Goal: Task Accomplishment & Management: Use online tool/utility

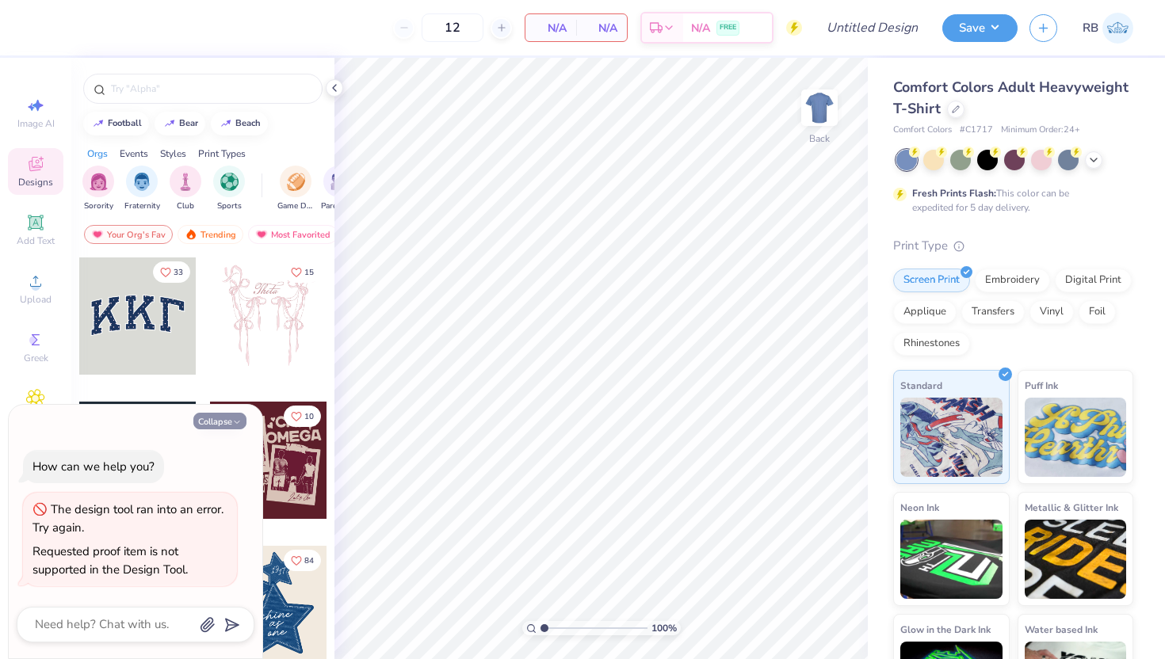
click at [231, 423] on button "Collapse" at bounding box center [219, 421] width 53 height 17
type textarea "x"
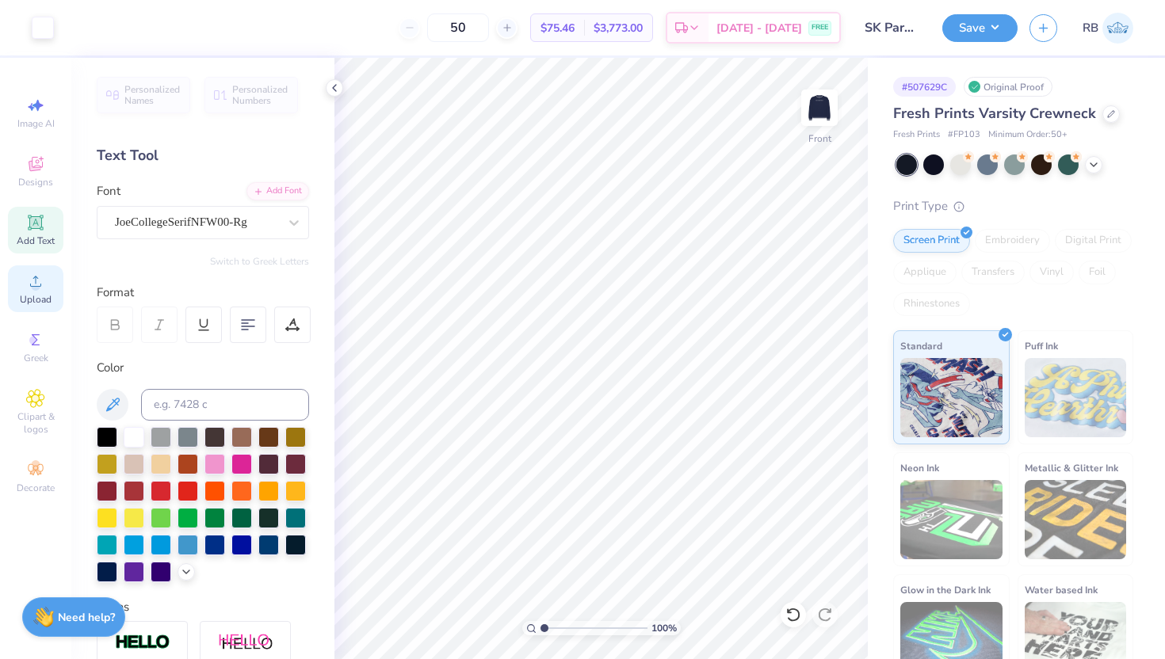
click at [40, 296] on span "Upload" at bounding box center [36, 299] width 32 height 13
click at [40, 178] on span "Designs" at bounding box center [35, 182] width 35 height 13
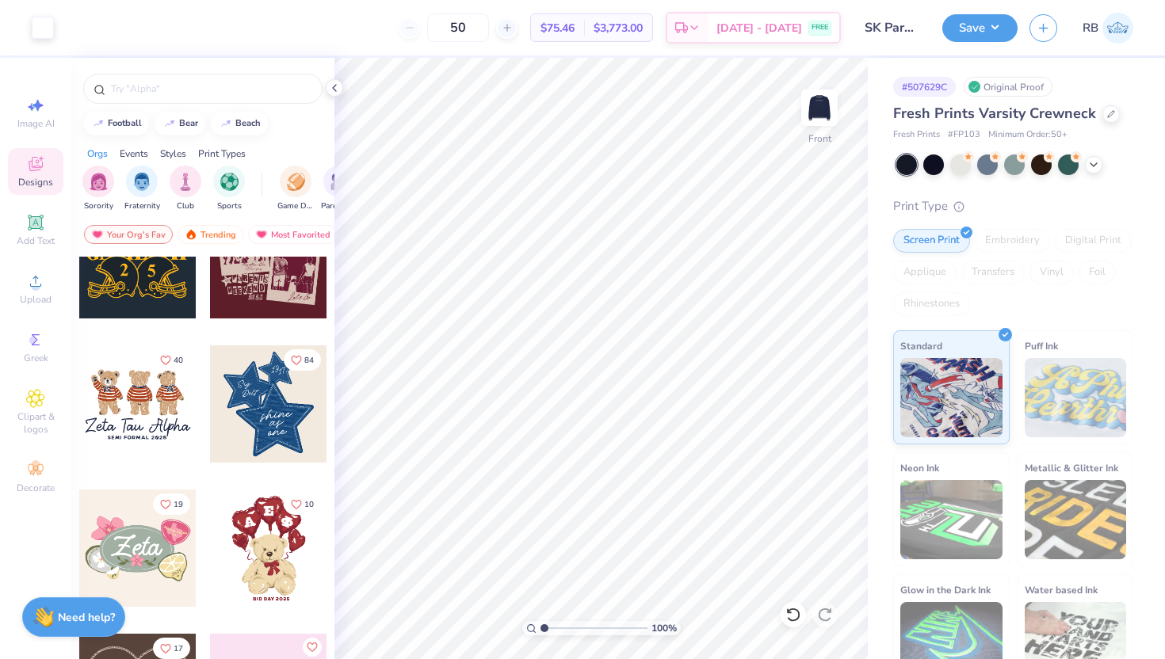
scroll to position [215, 0]
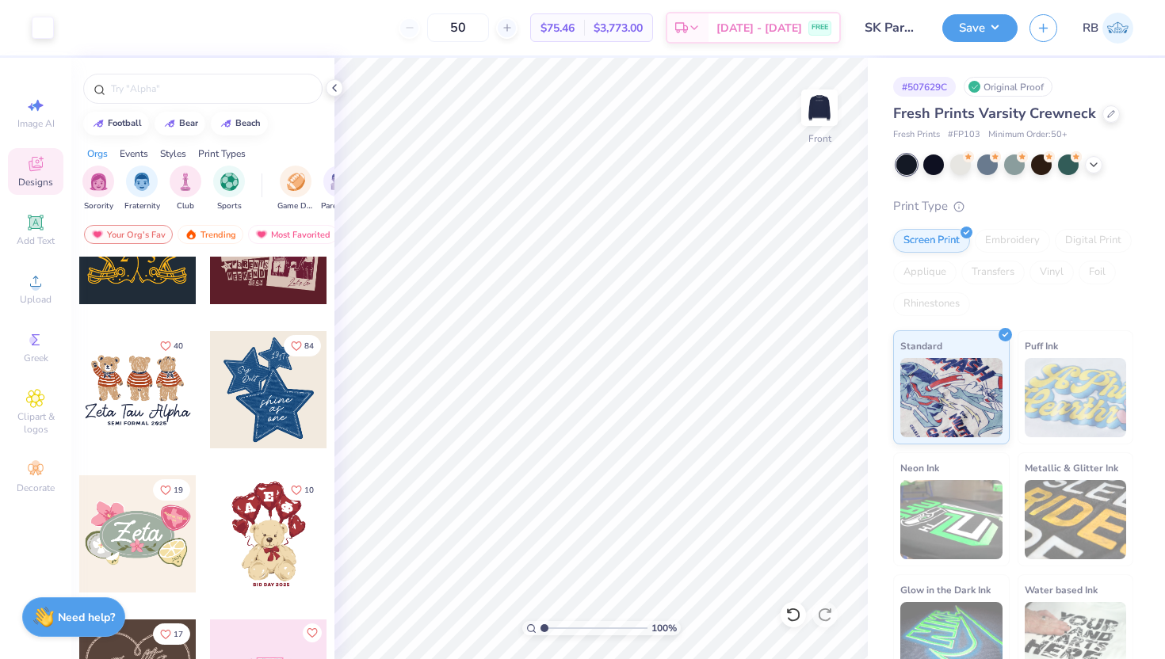
click at [172, 152] on div "Styles" at bounding box center [173, 154] width 26 height 14
click at [150, 179] on img "filter for Varsity" at bounding box center [142, 180] width 18 height 18
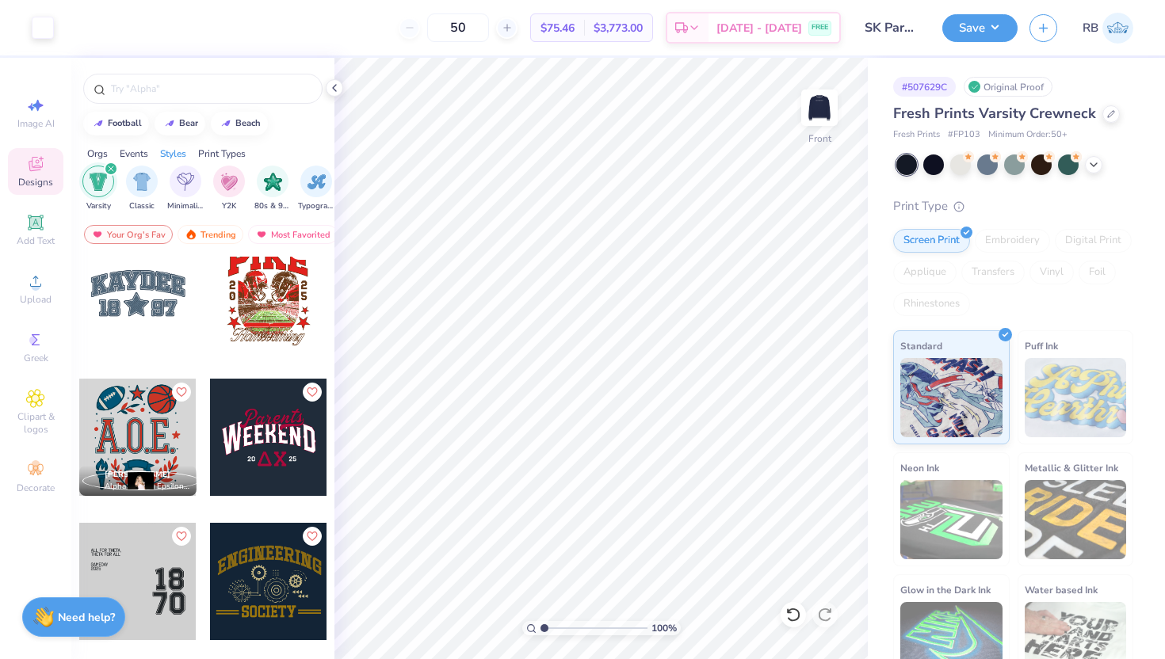
scroll to position [1224, 0]
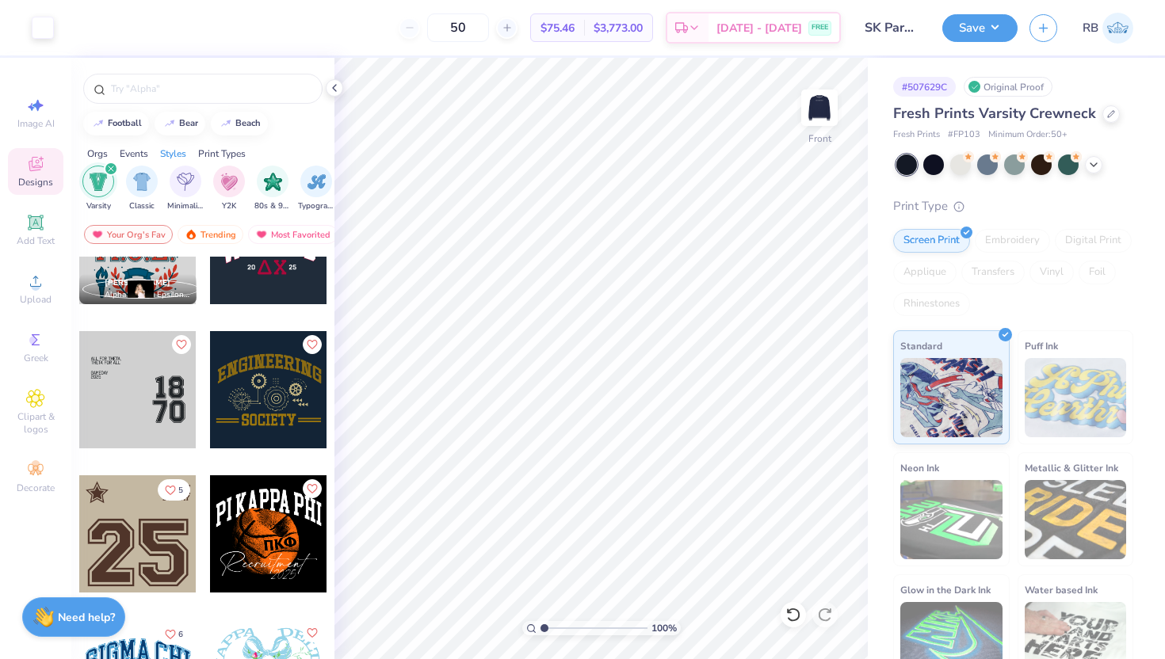
click at [158, 546] on div at bounding box center [137, 533] width 117 height 117
click at [797, 616] on icon at bounding box center [793, 615] width 16 height 16
type input "12.50"
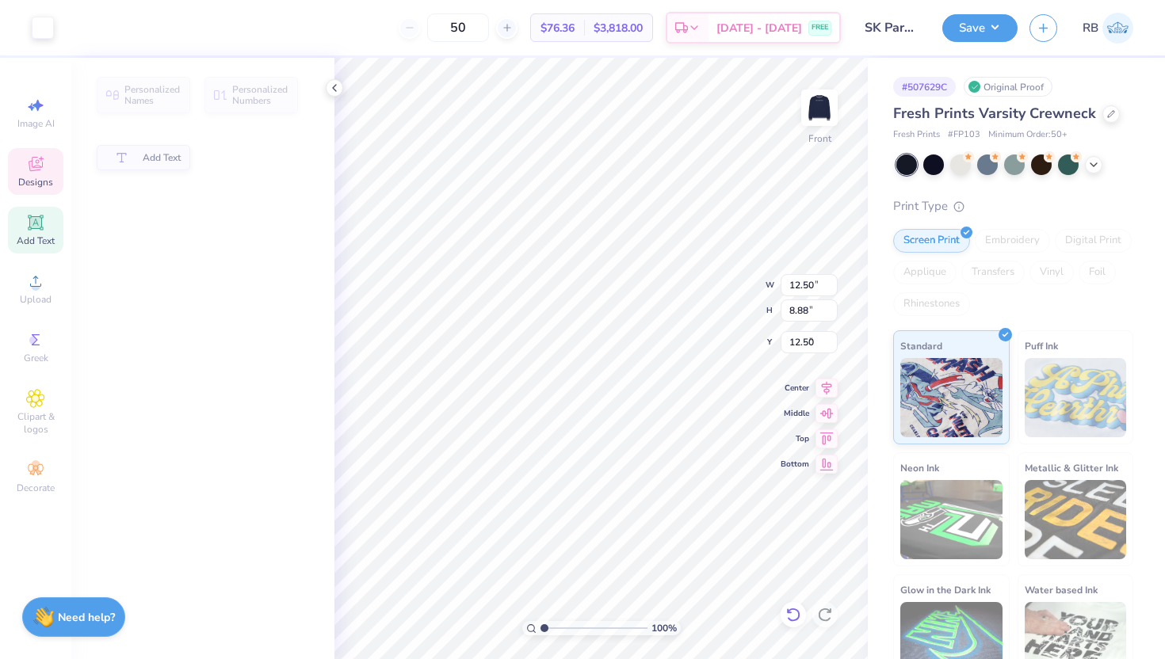
type input "12.50"
type input "8.88"
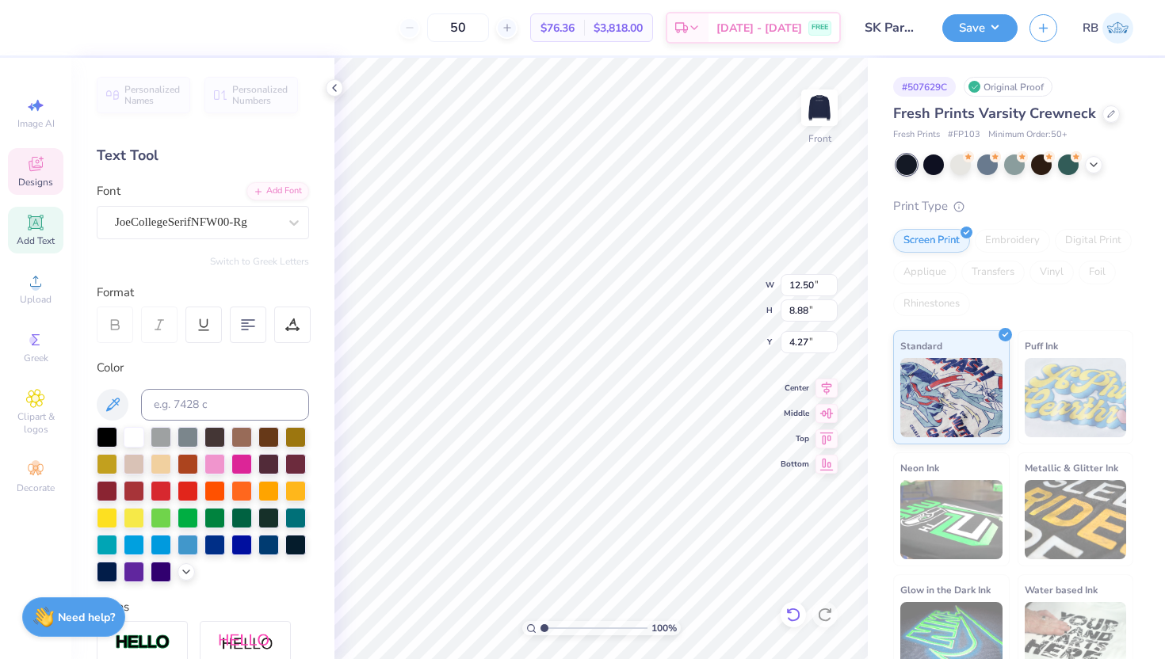
click at [800, 614] on icon at bounding box center [793, 615] width 16 height 16
type input "4.26"
click at [794, 609] on icon at bounding box center [792, 615] width 13 height 14
click at [626, 629] on li "Send to Back" at bounding box center [630, 639] width 124 height 31
type input "7.70"
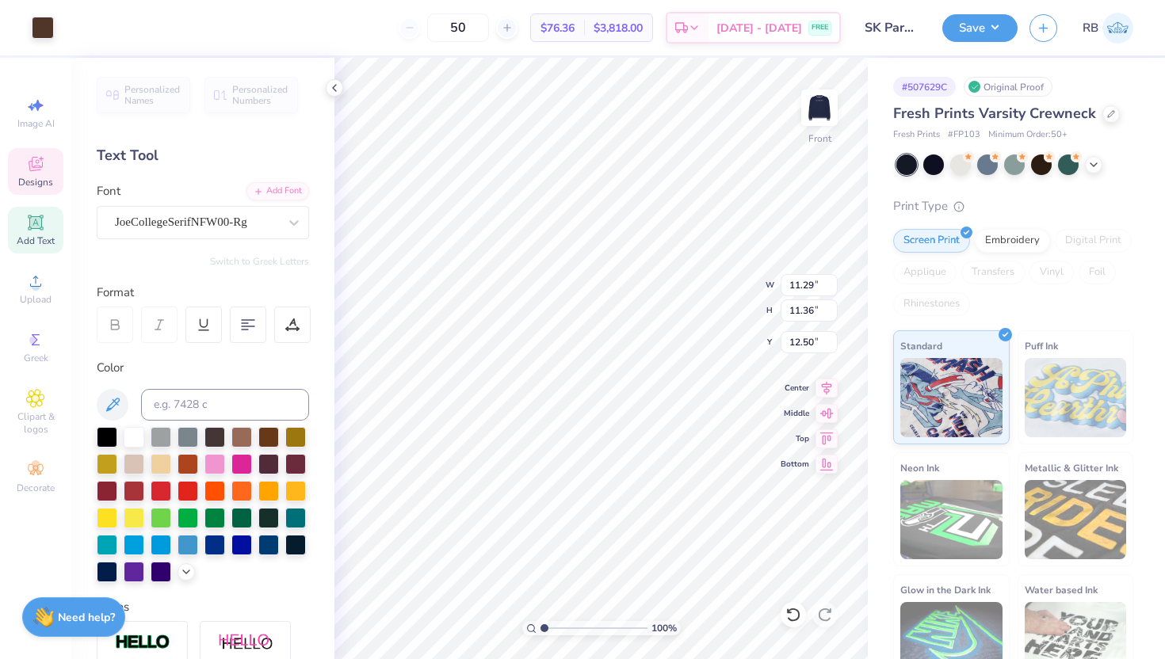
type input "0.65"
type input "13.51"
click at [798, 345] on input "12.50" at bounding box center [809, 342] width 57 height 22
type input "3.00"
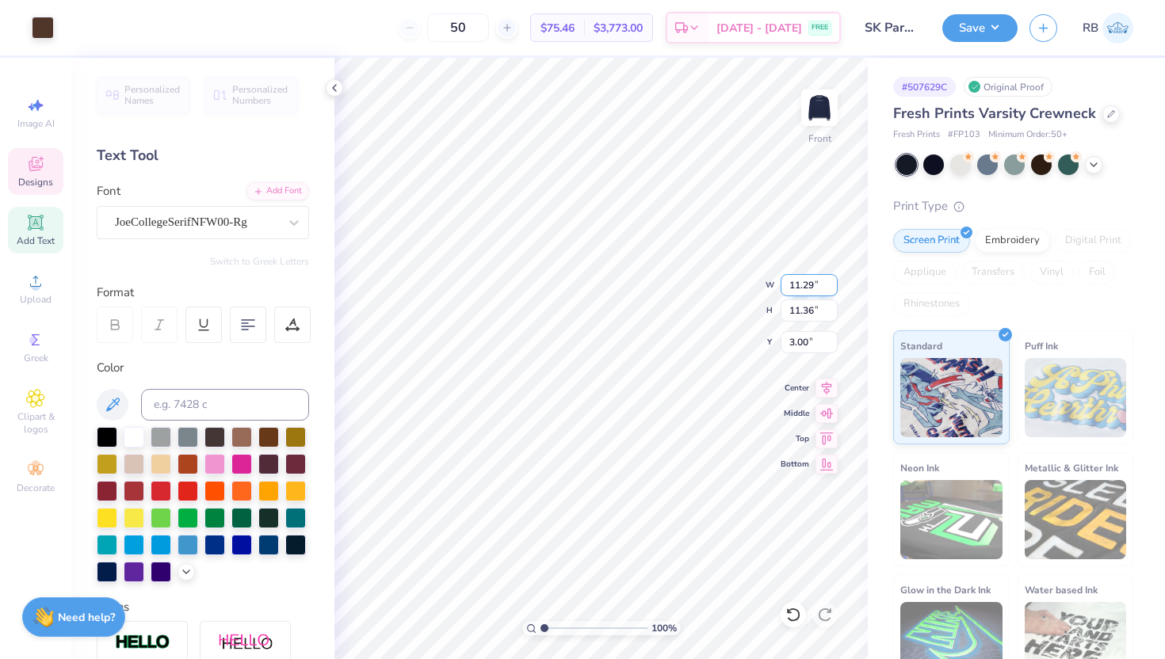
click at [792, 286] on input "11.29" at bounding box center [809, 285] width 57 height 22
click at [796, 311] on input "11.36" at bounding box center [809, 311] width 57 height 22
click at [803, 290] on input "11.29" at bounding box center [809, 285] width 57 height 22
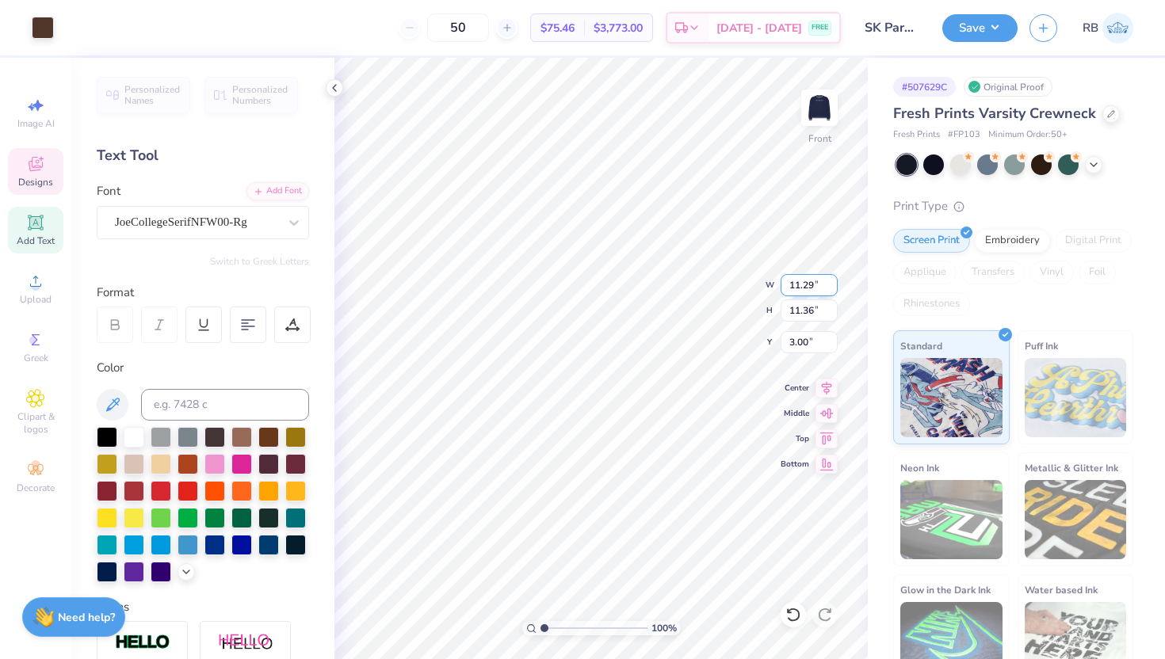
click at [803, 290] on input "11.29" at bounding box center [809, 285] width 57 height 22
type input "12.50"
type input "12.57"
type input "2.39"
click at [48, 30] on div at bounding box center [43, 26] width 22 height 22
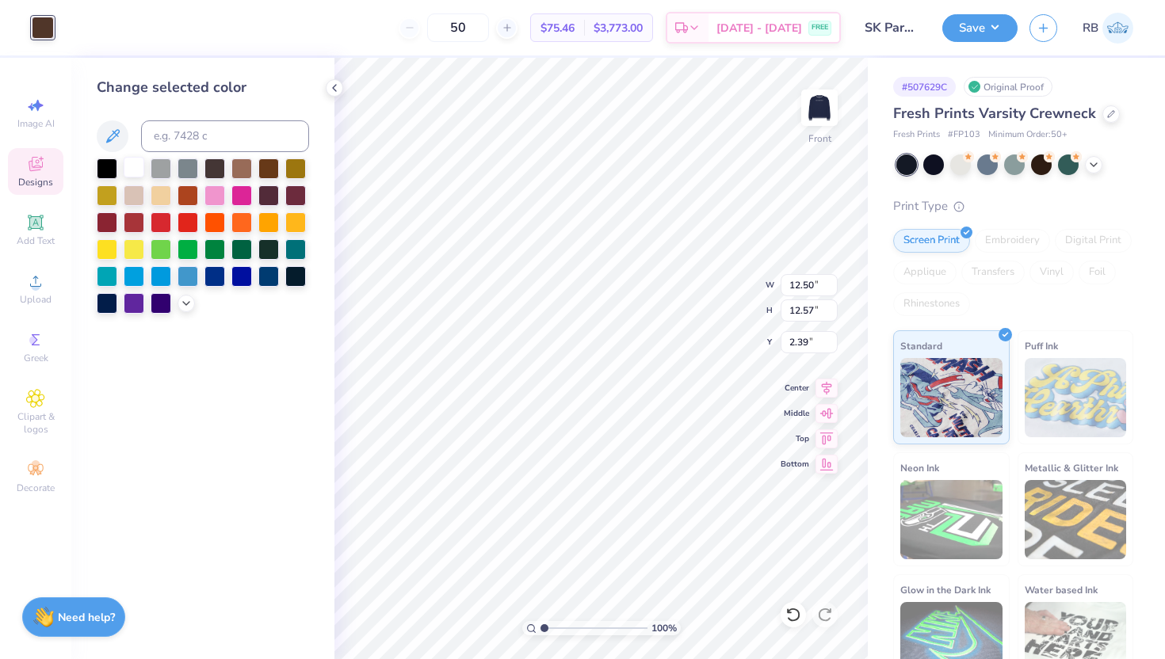
click at [134, 174] on div at bounding box center [134, 167] width 21 height 21
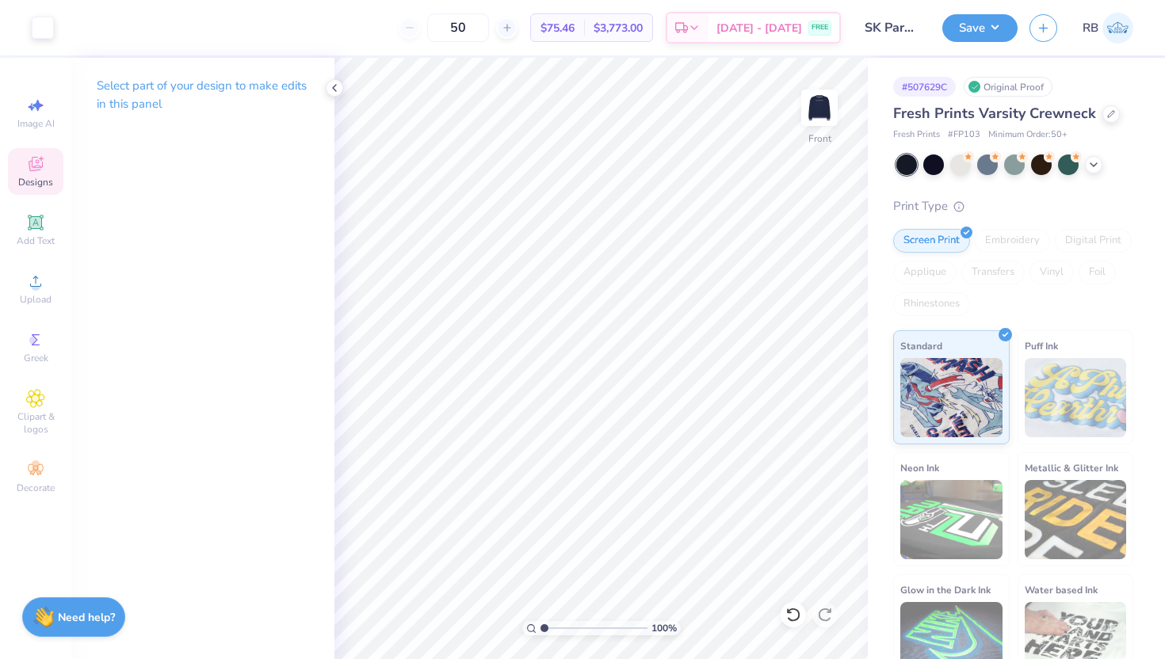
click at [37, 177] on span "Designs" at bounding box center [35, 182] width 35 height 13
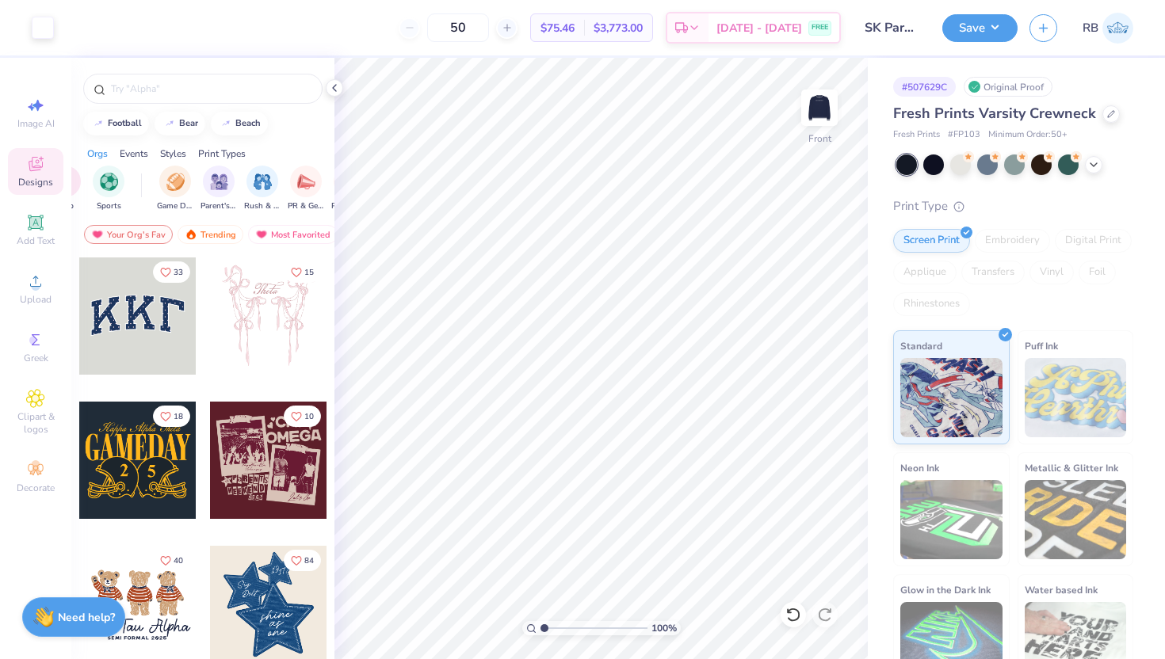
click at [176, 152] on div "Styles" at bounding box center [173, 154] width 26 height 14
click at [147, 186] on img "filter for Varsity" at bounding box center [142, 180] width 18 height 18
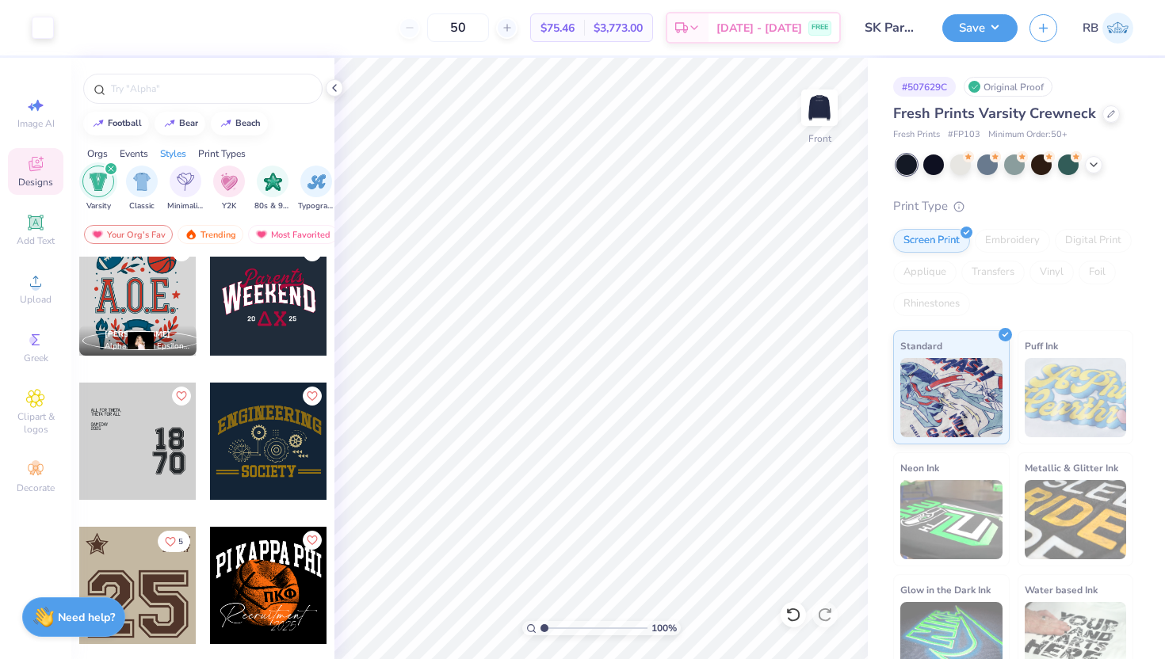
scroll to position [1159, 0]
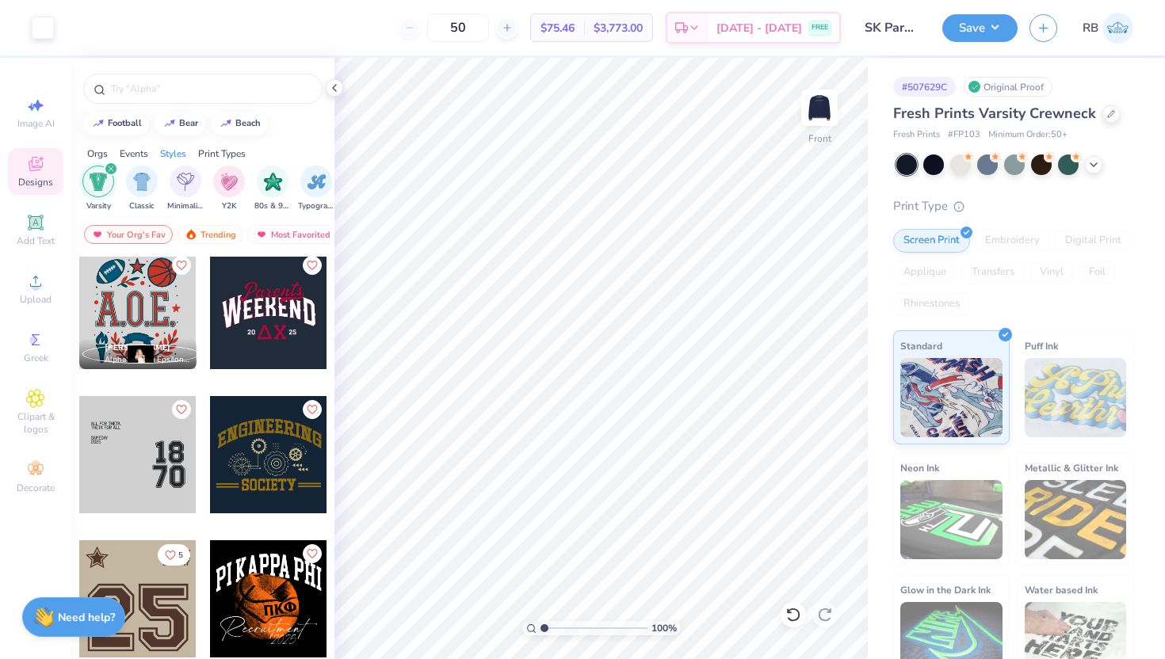
click at [138, 467] on div at bounding box center [137, 454] width 117 height 117
type input "13.66"
type input "12.50"
type input "12.57"
type input "2.39"
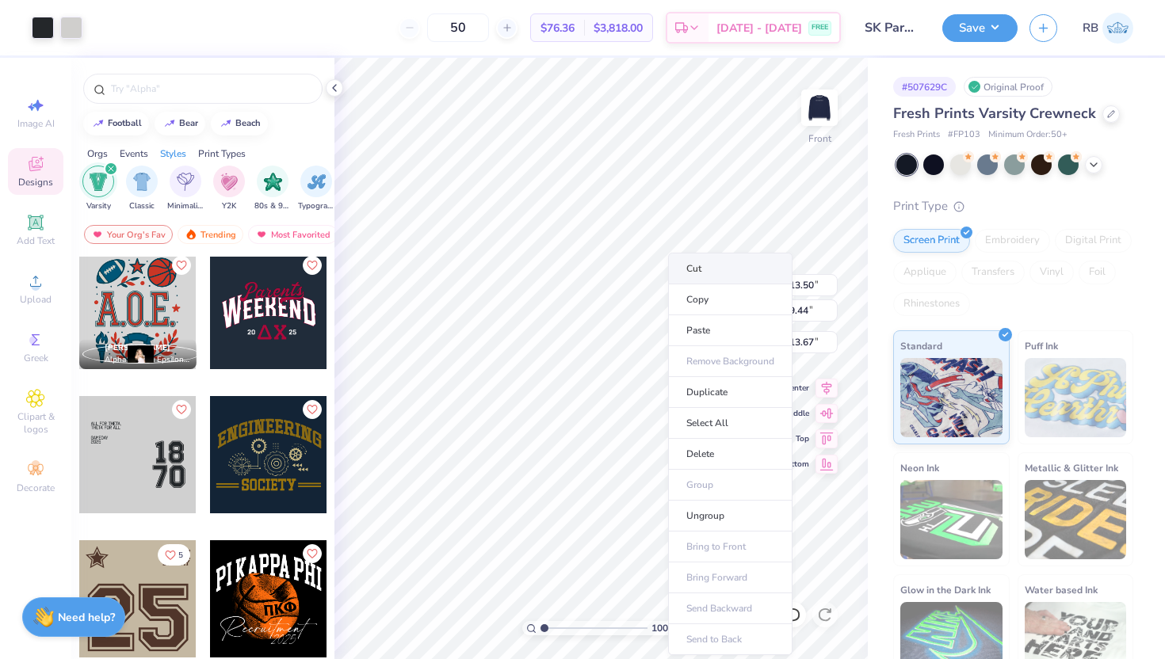
click at [713, 260] on li "Cut" at bounding box center [730, 269] width 124 height 32
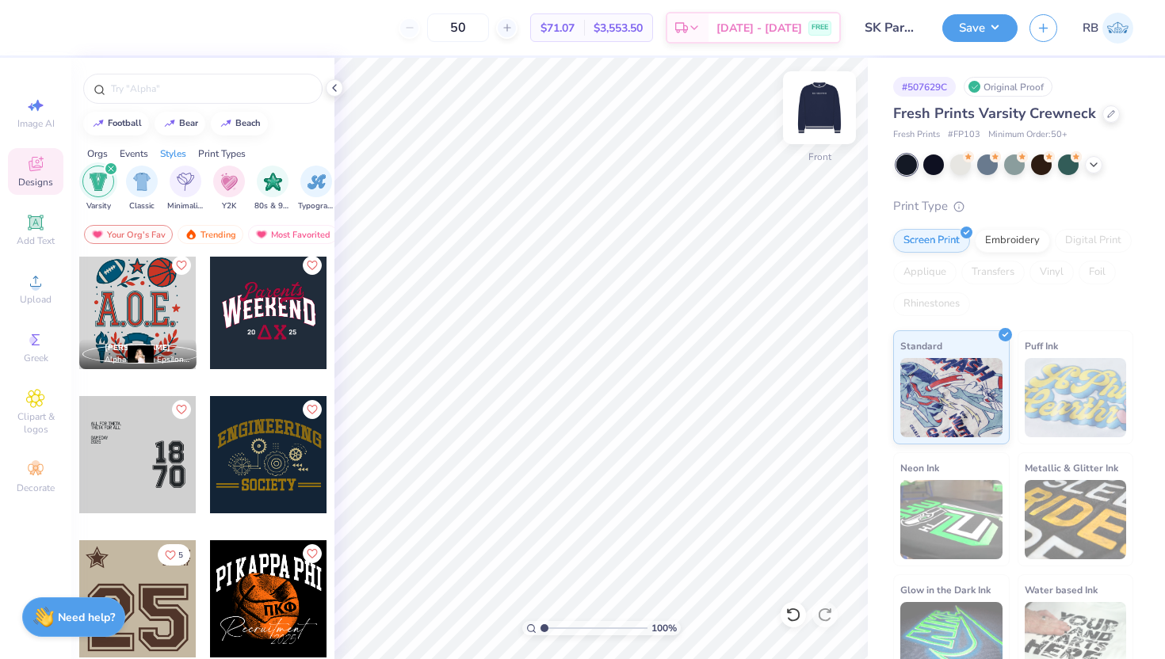
click at [809, 113] on img at bounding box center [819, 107] width 63 height 63
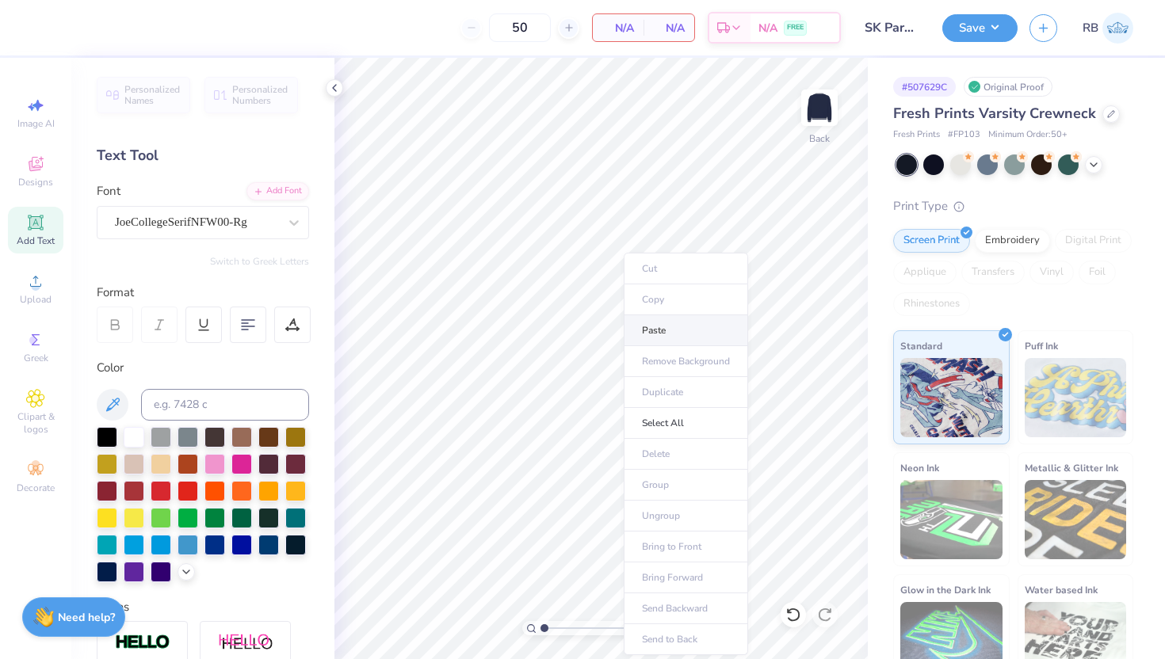
click at [656, 332] on li "Paste" at bounding box center [686, 330] width 124 height 31
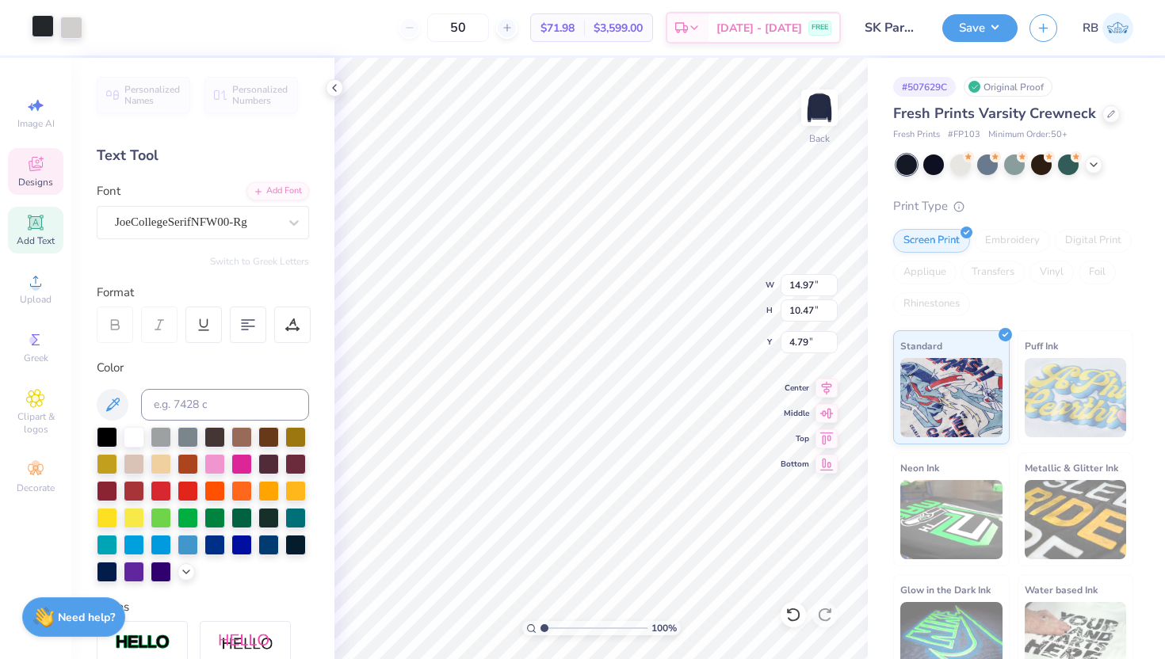
click at [43, 28] on div at bounding box center [43, 26] width 22 height 22
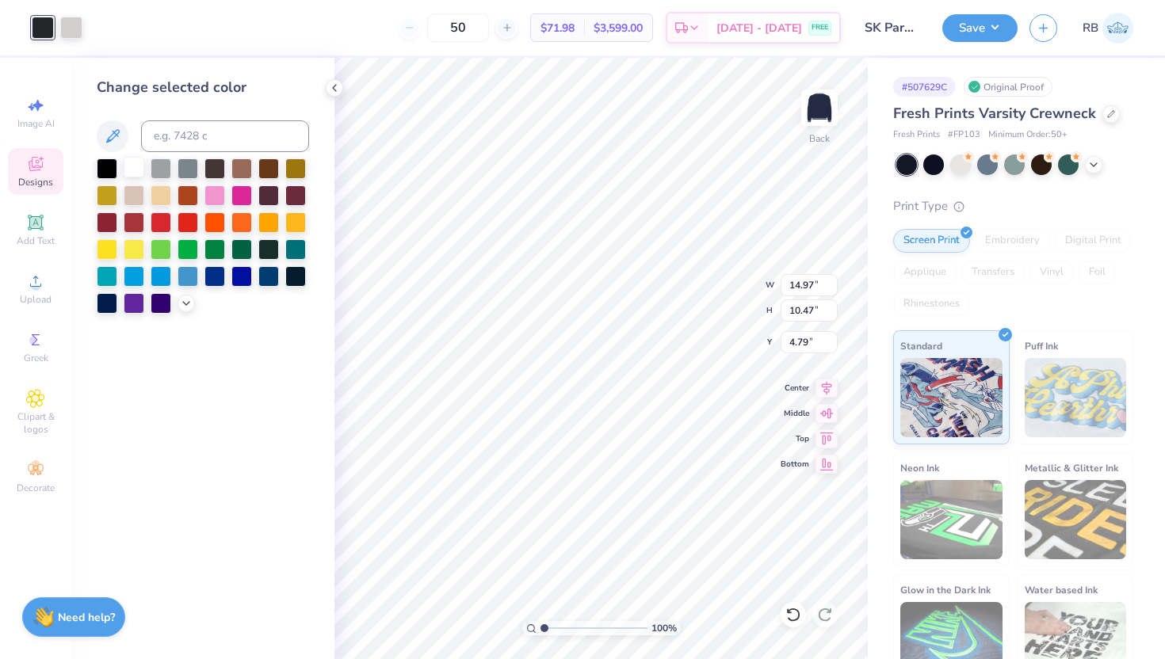
click at [134, 166] on div at bounding box center [134, 167] width 21 height 21
click at [68, 25] on div at bounding box center [71, 26] width 22 height 22
click at [303, 276] on div at bounding box center [295, 275] width 21 height 21
click at [828, 387] on icon at bounding box center [827, 386] width 10 height 13
click at [797, 345] on input "4.79" at bounding box center [809, 342] width 57 height 22
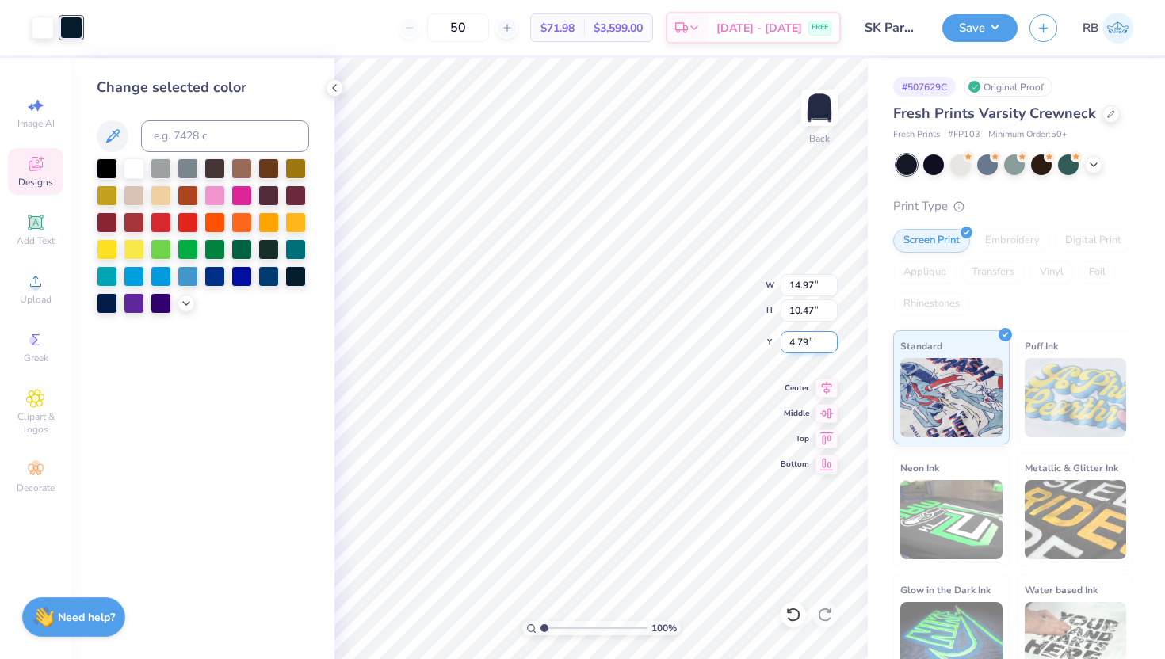
click at [797, 345] on input "4.79" at bounding box center [809, 342] width 57 height 22
type input "3.00"
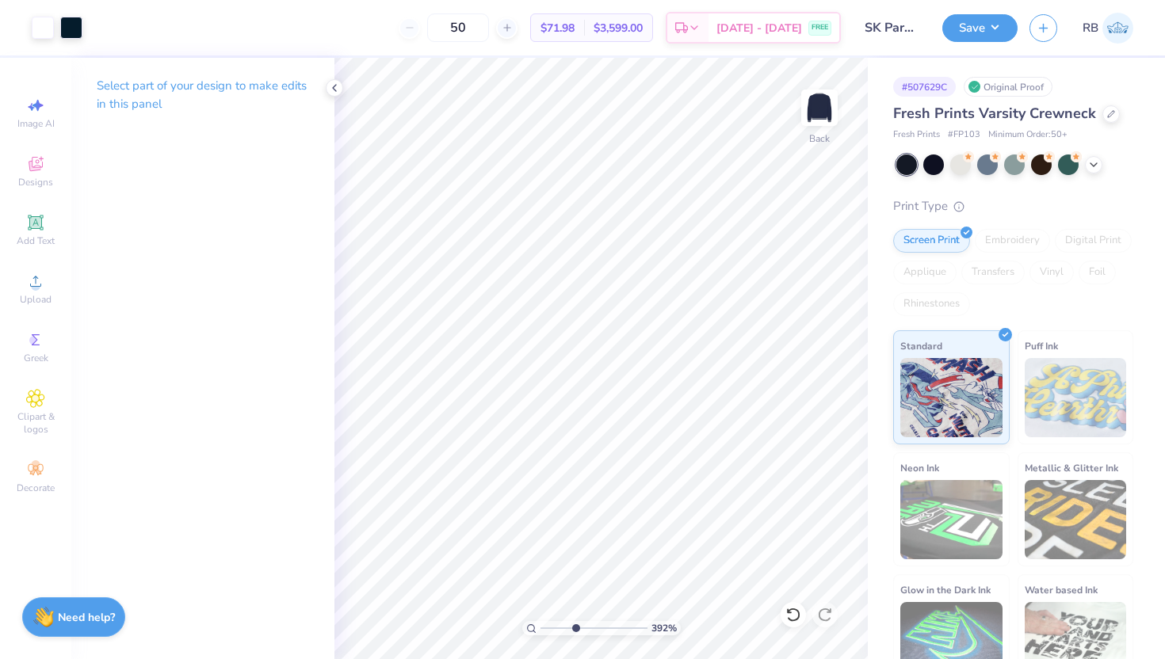
drag, startPoint x: 544, startPoint y: 628, endPoint x: 574, endPoint y: 628, distance: 30.1
type input "3.92"
click at [574, 628] on input "range" at bounding box center [593, 628] width 107 height 14
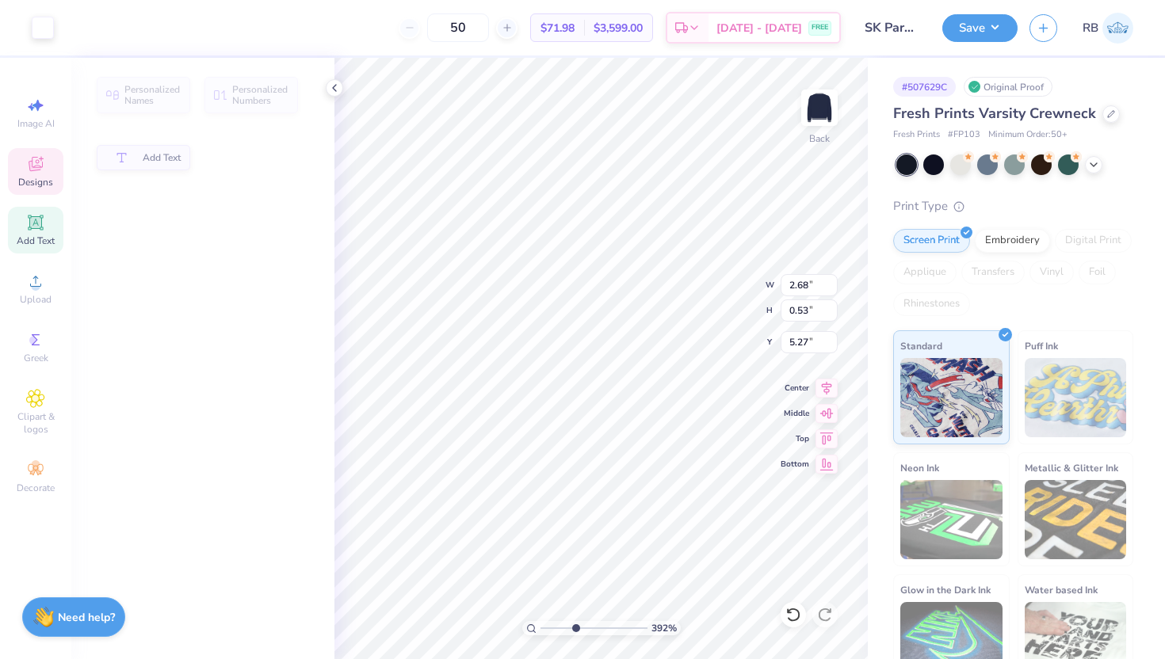
type input "2.68"
type input "0.53"
type input "5.27"
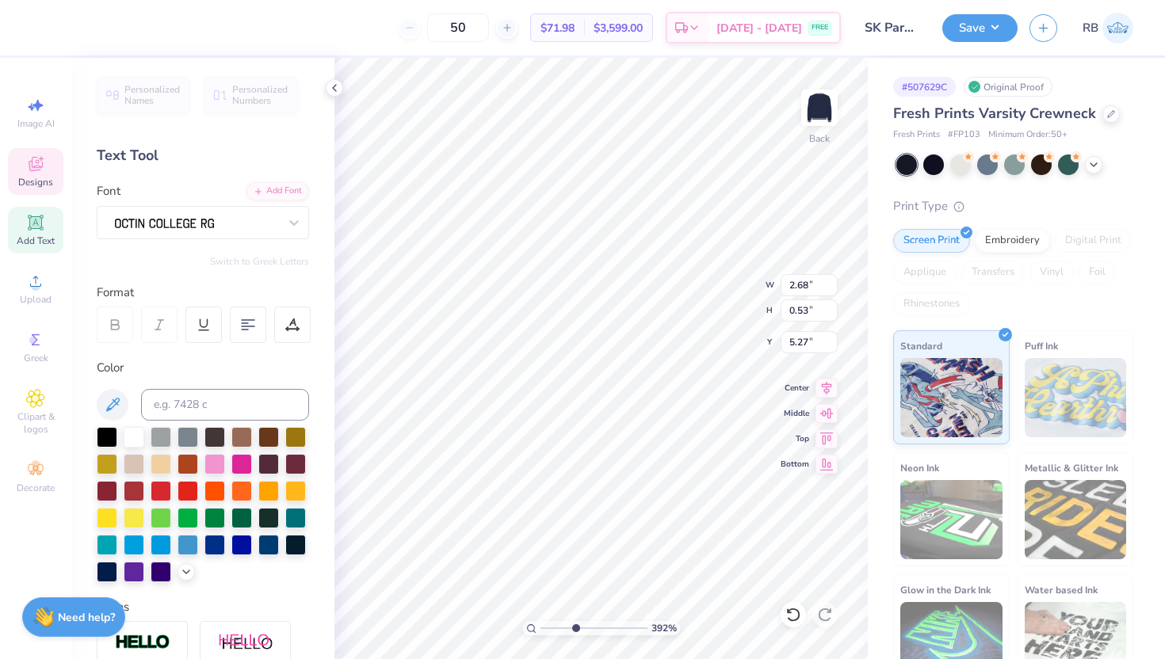
scroll to position [0, 0]
type textarea "Parents"
type input "1.56"
type input "5.90"
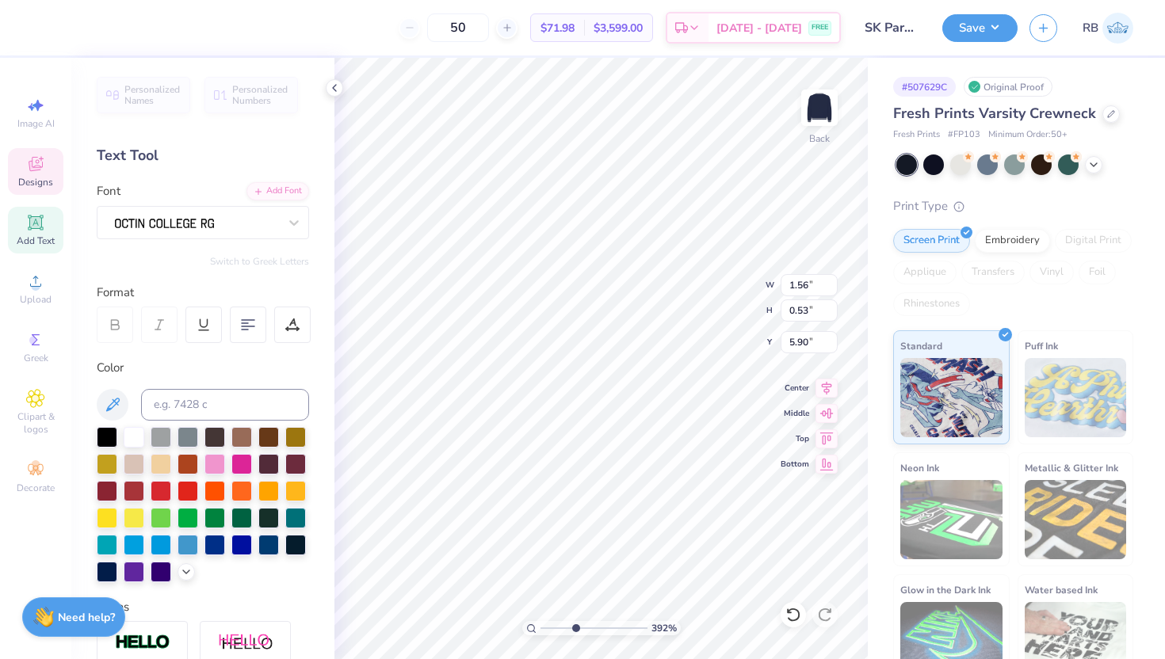
type input "2.63"
type input "5.27"
type input "1.56"
type input "5.90"
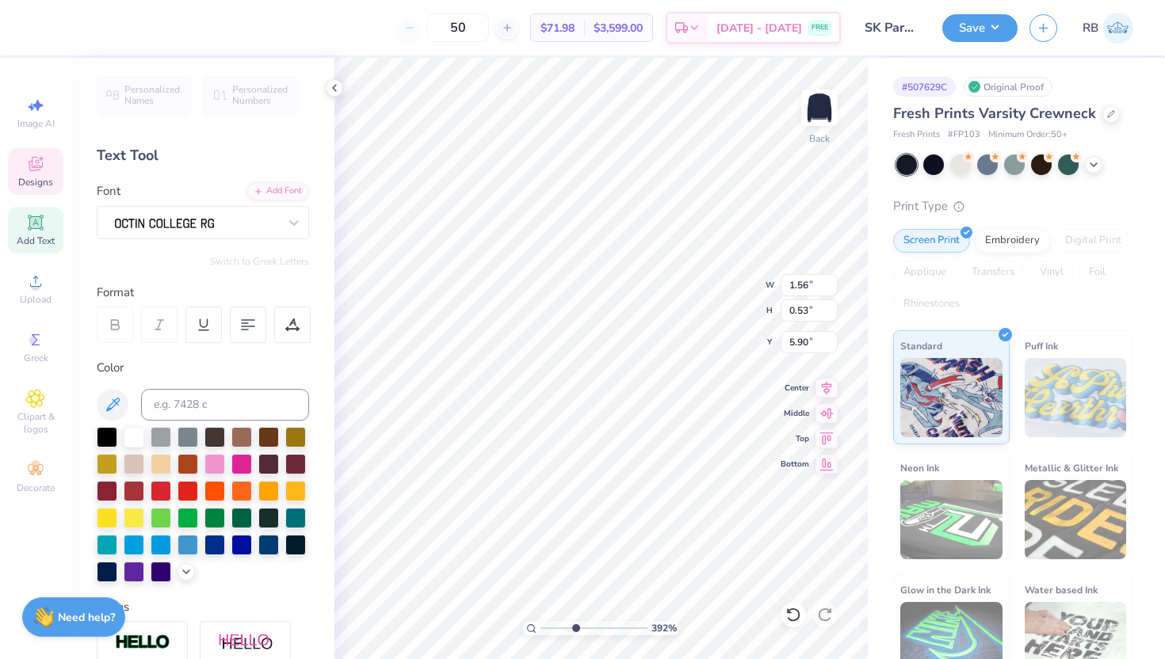
type textarea "Weekend"
type input "5.87"
type input "5.88"
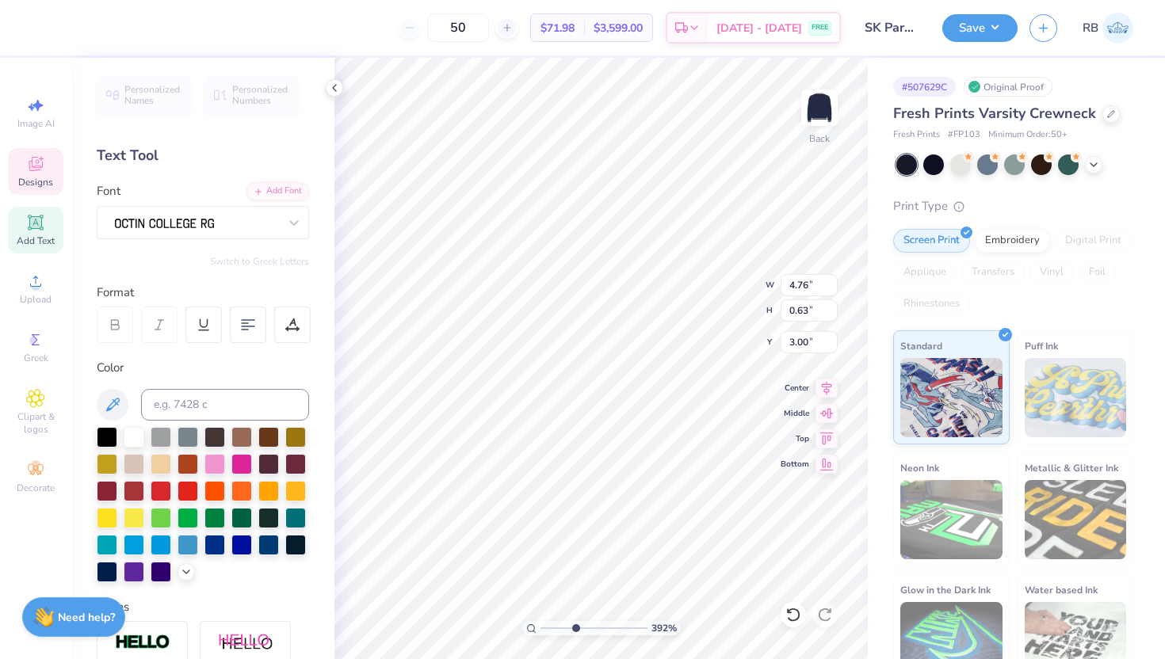
type textarea "sigma kappa,"
type textarea "Sigma nu"
type input "2.82"
type input "0.53"
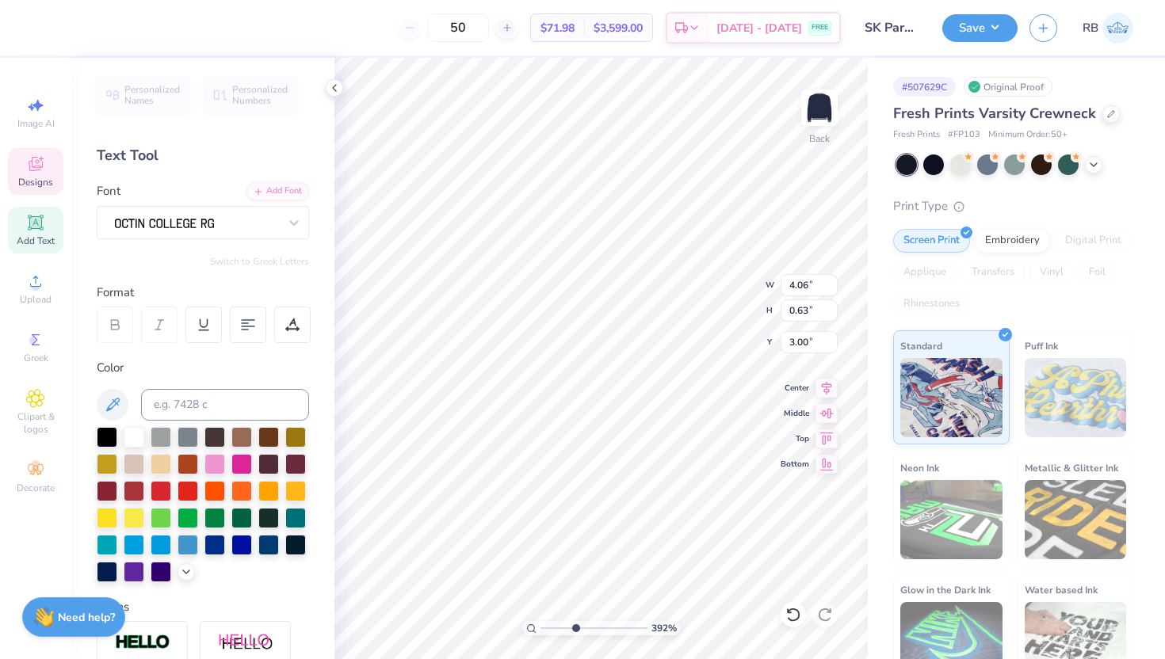
type input "3.63"
drag, startPoint x: 572, startPoint y: 627, endPoint x: 513, endPoint y: 625, distance: 59.5
type input "1"
click at [540, 625] on input "range" at bounding box center [593, 628] width 107 height 14
type input "0.08"
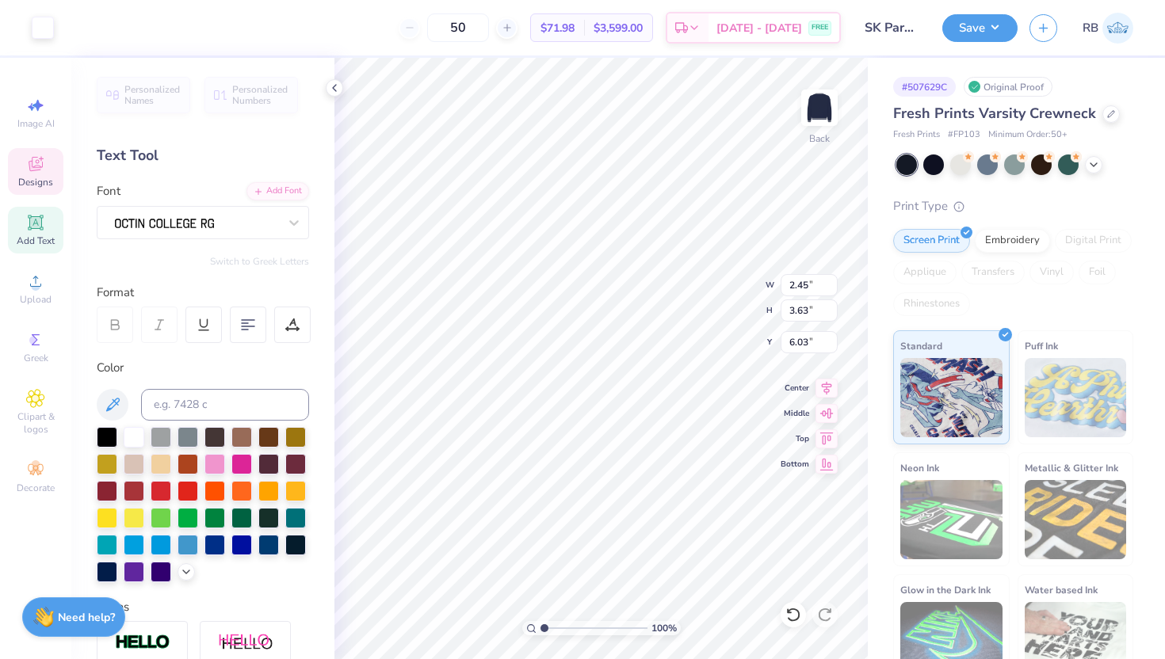
type input "0.08"
type input "7.49"
type input "2.45"
type input "3.63"
type input "6.03"
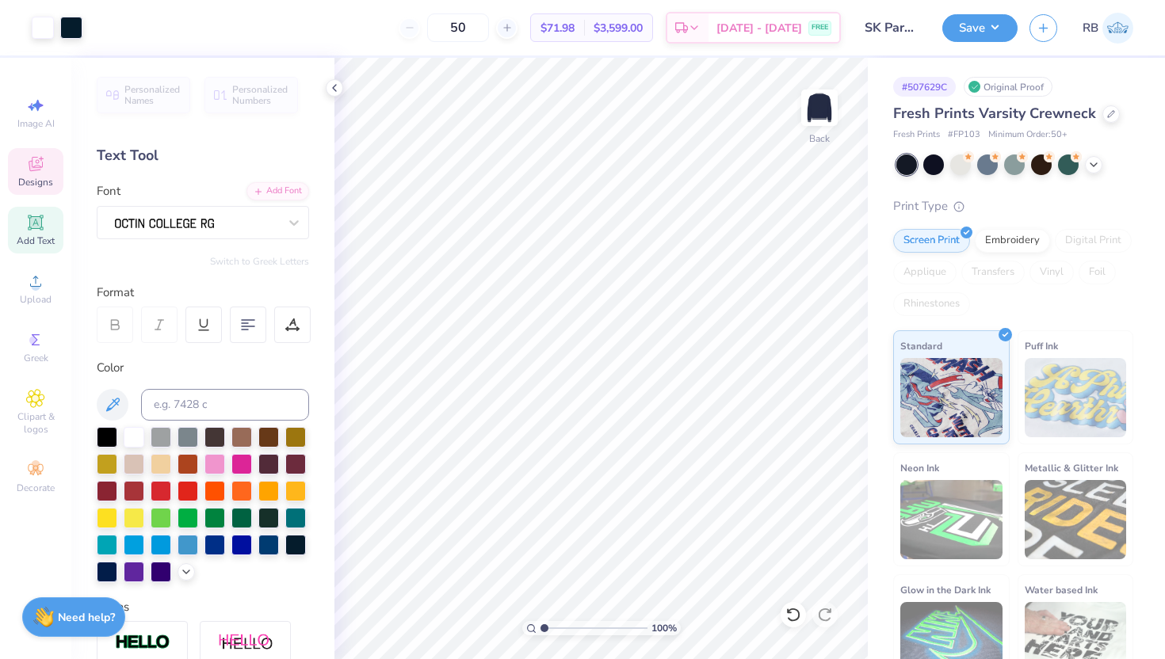
click at [37, 185] on span "Designs" at bounding box center [35, 182] width 35 height 13
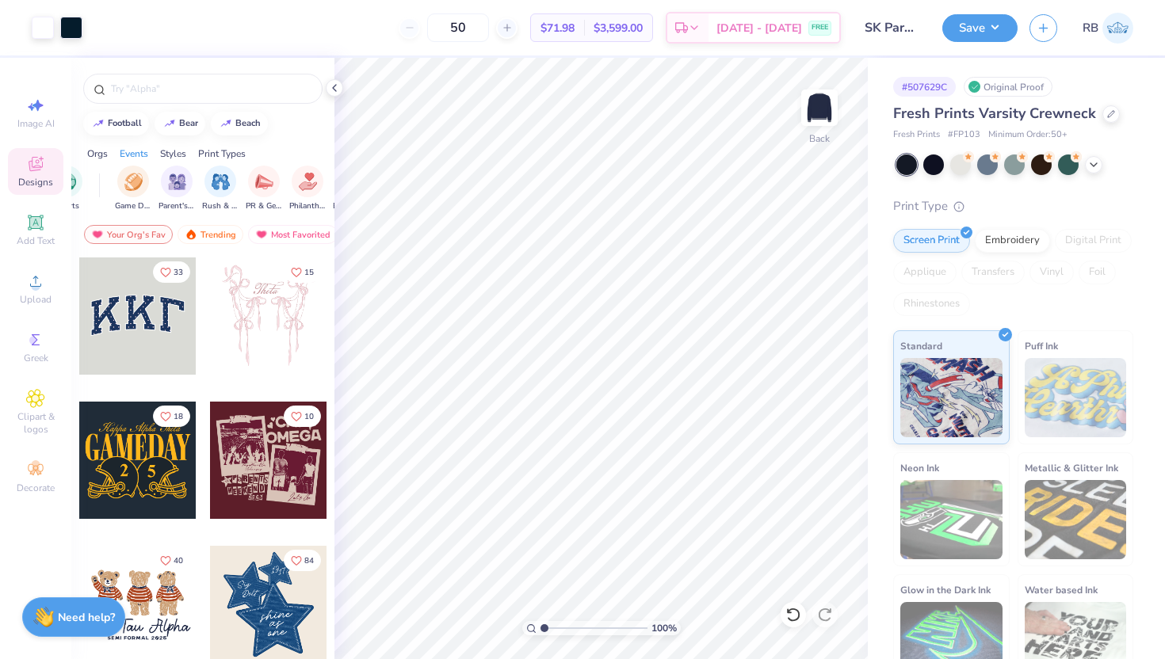
click at [179, 155] on div "Styles" at bounding box center [173, 154] width 26 height 14
click at [139, 186] on img "filter for Varsity" at bounding box center [142, 180] width 18 height 18
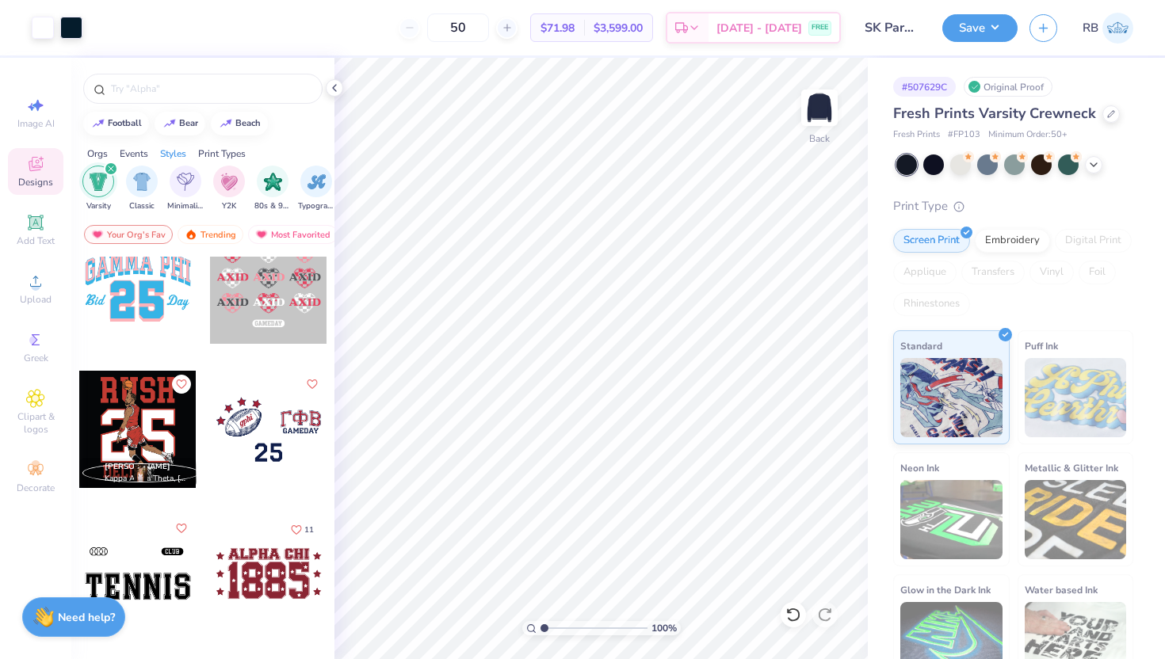
scroll to position [3362, 0]
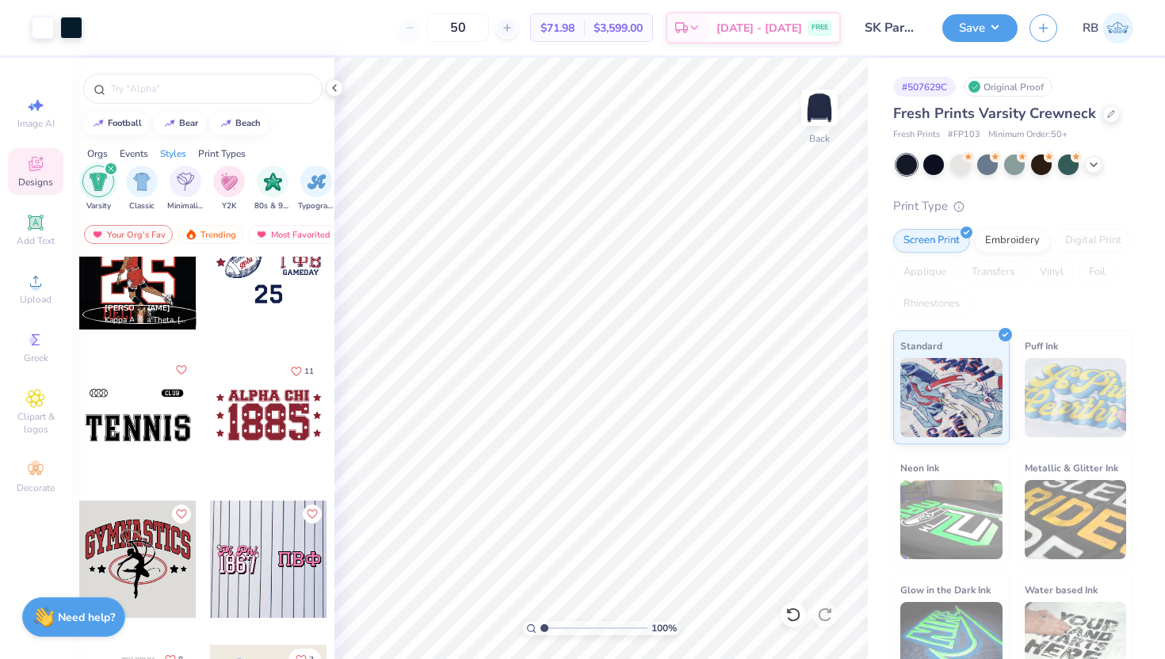
click at [143, 153] on div "Events" at bounding box center [134, 154] width 29 height 14
click at [143, 185] on img "filter for Parent's Weekend" at bounding box center [142, 180] width 18 height 18
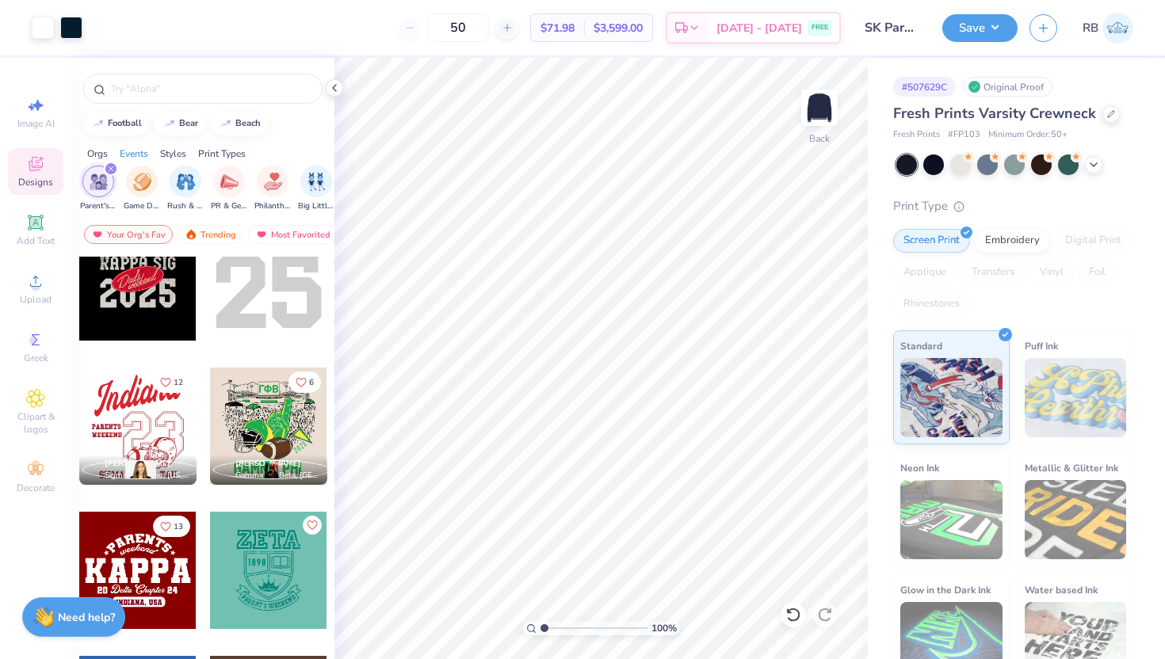
scroll to position [0, 0]
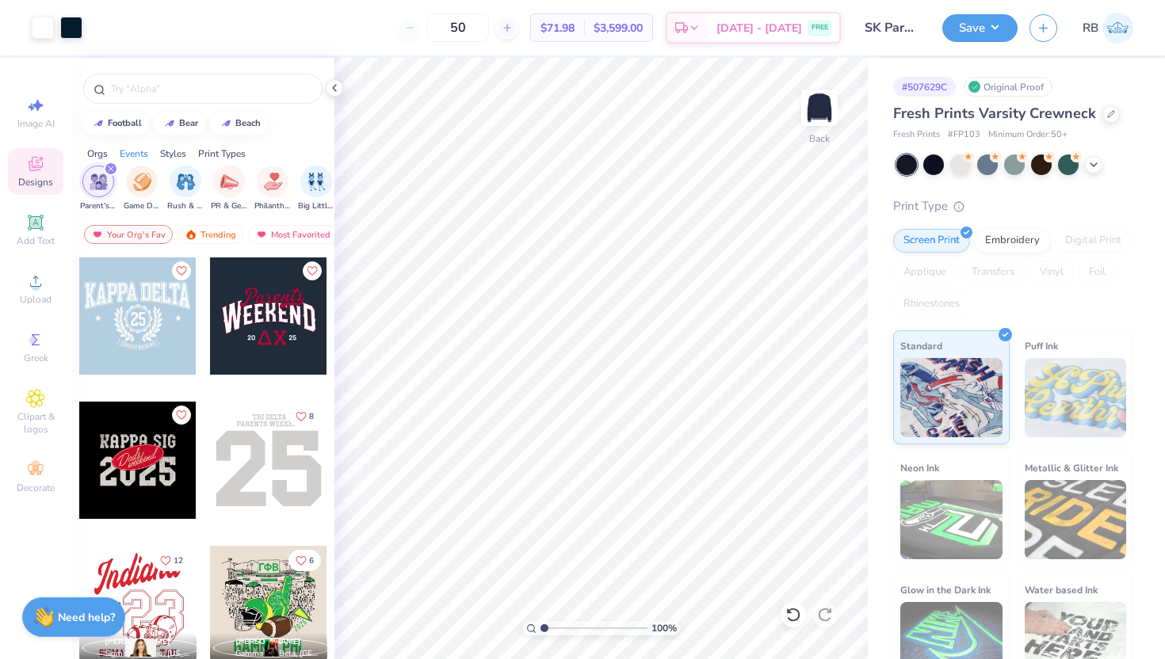
click at [291, 472] on div at bounding box center [268, 460] width 117 height 117
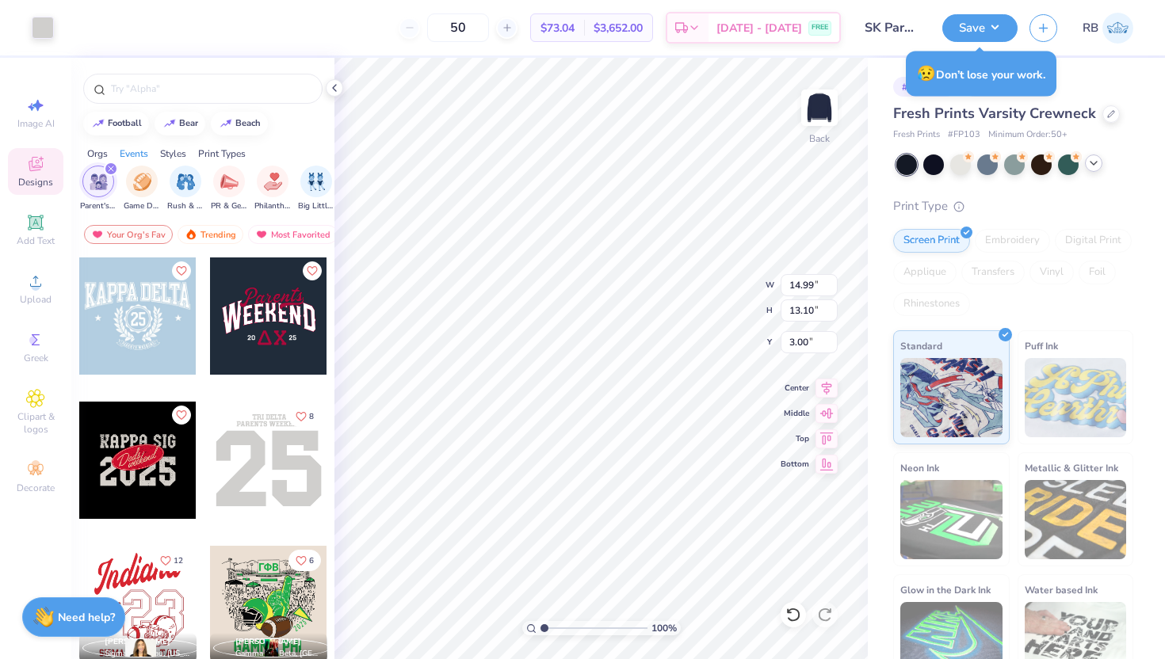
click at [1096, 162] on polyline at bounding box center [1093, 163] width 6 height 3
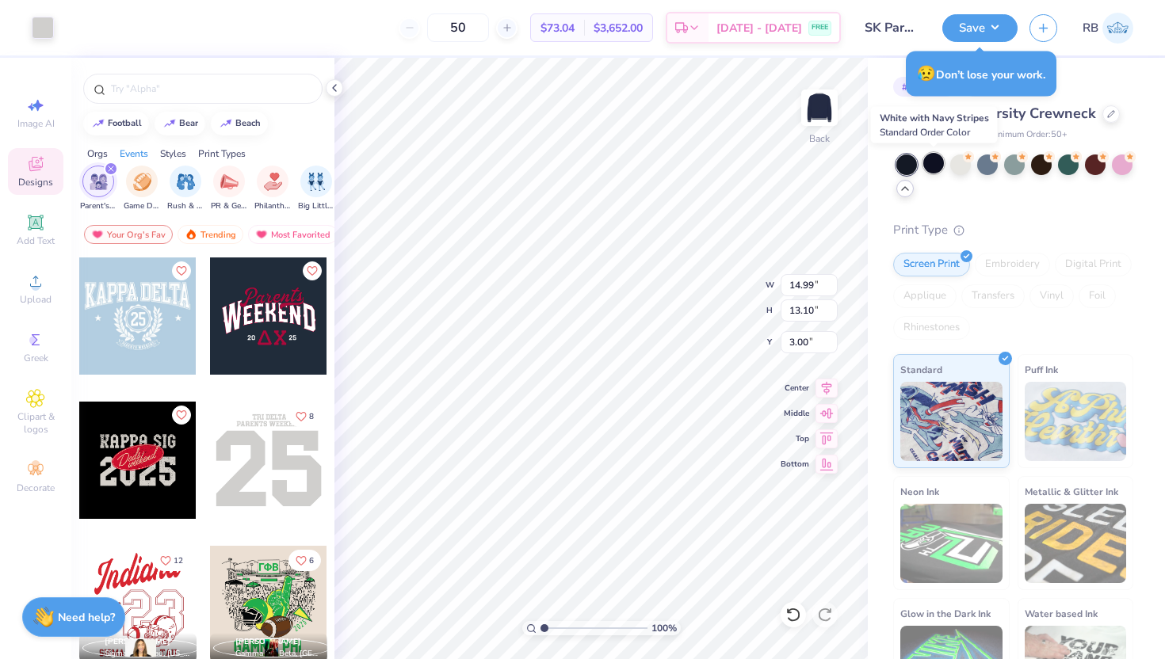
click at [928, 162] on div at bounding box center [933, 163] width 21 height 21
type input "0.09"
type input "0.08"
type input "7.55"
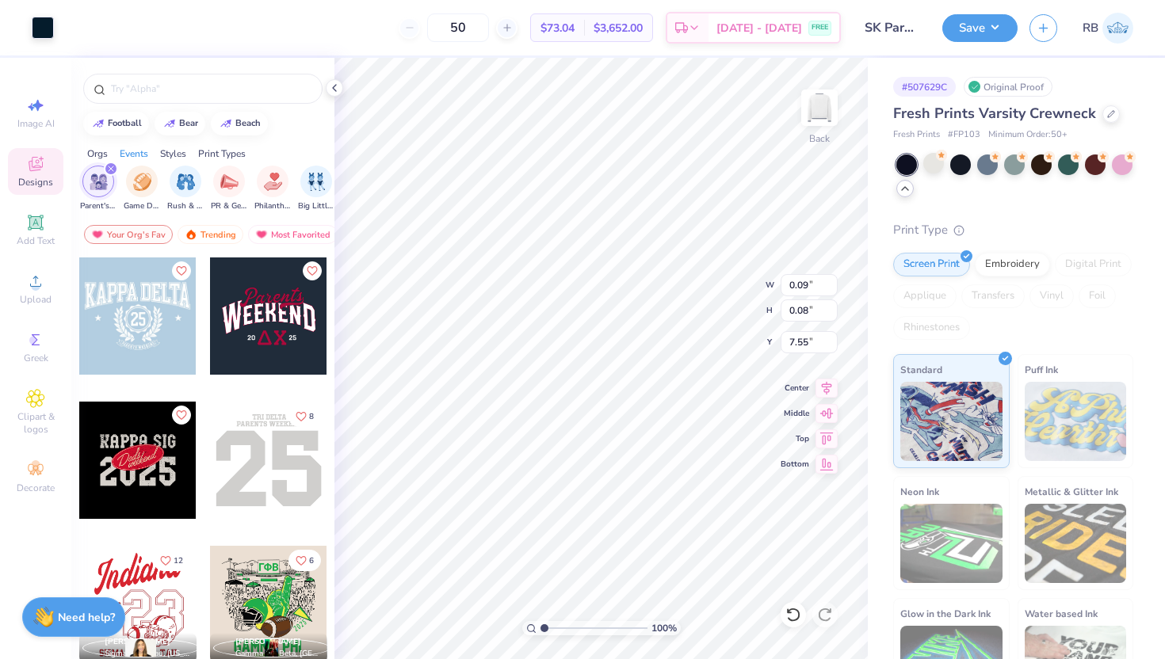
type input "2.46"
type input "3.63"
type input "9.83"
click at [826, 389] on icon at bounding box center [827, 386] width 10 height 13
click at [798, 342] on input "10.47" at bounding box center [809, 342] width 57 height 22
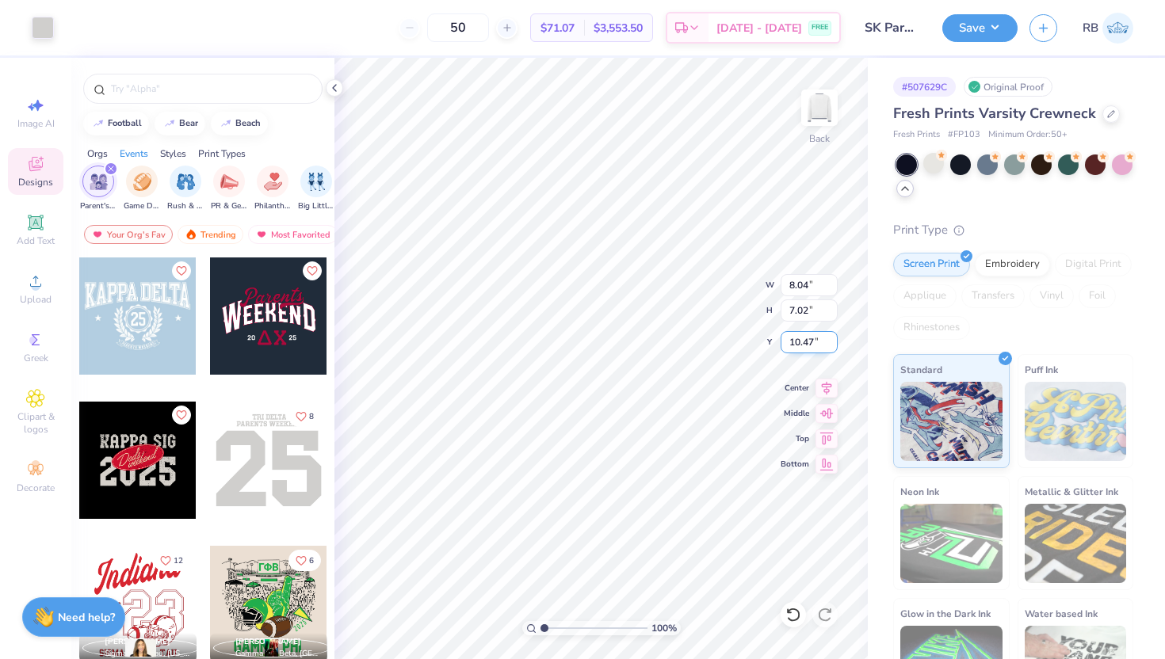
click at [798, 342] on input "10.47" at bounding box center [809, 342] width 57 height 22
type input "3.00"
type input "9.32"
type input "8.15"
click at [824, 391] on icon at bounding box center [826, 385] width 22 height 19
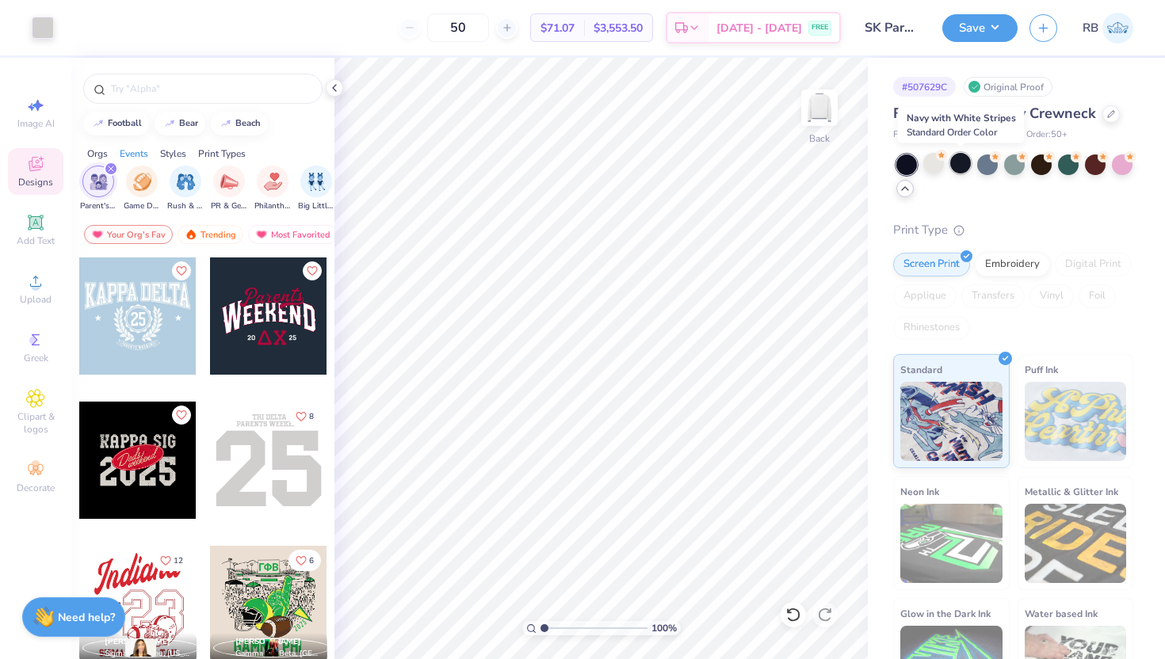
click at [967, 161] on div at bounding box center [960, 163] width 21 height 21
click at [956, 166] on div at bounding box center [960, 163] width 21 height 21
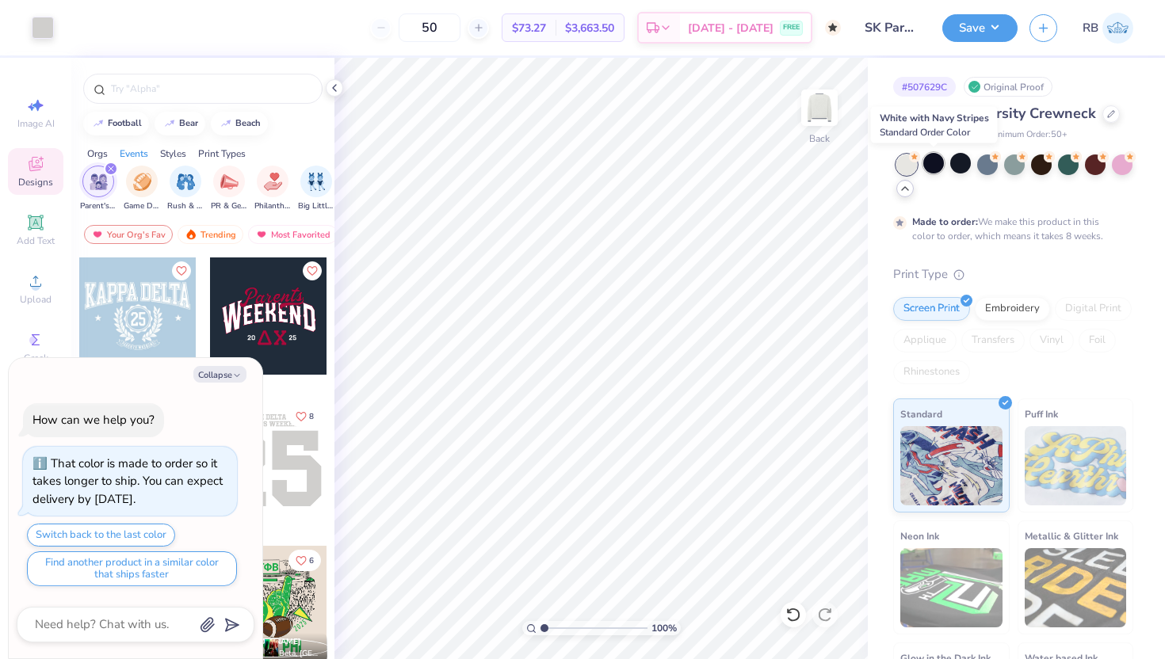
click at [937, 166] on div at bounding box center [933, 163] width 21 height 21
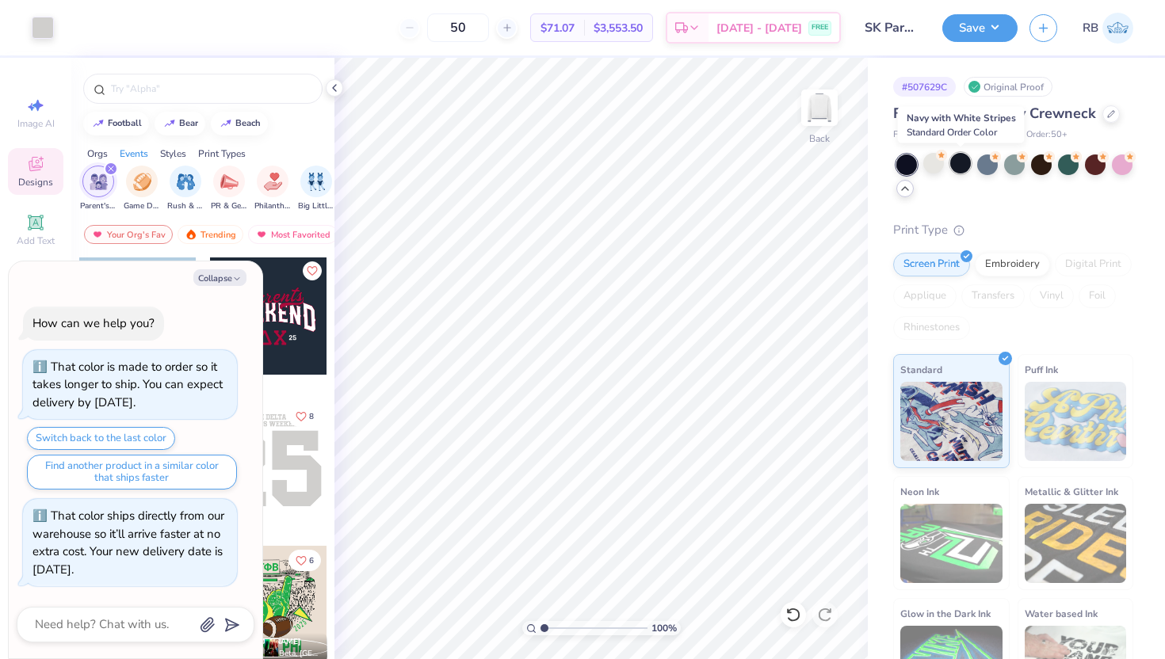
click at [959, 167] on div at bounding box center [960, 163] width 21 height 21
click at [45, 21] on div at bounding box center [43, 26] width 22 height 22
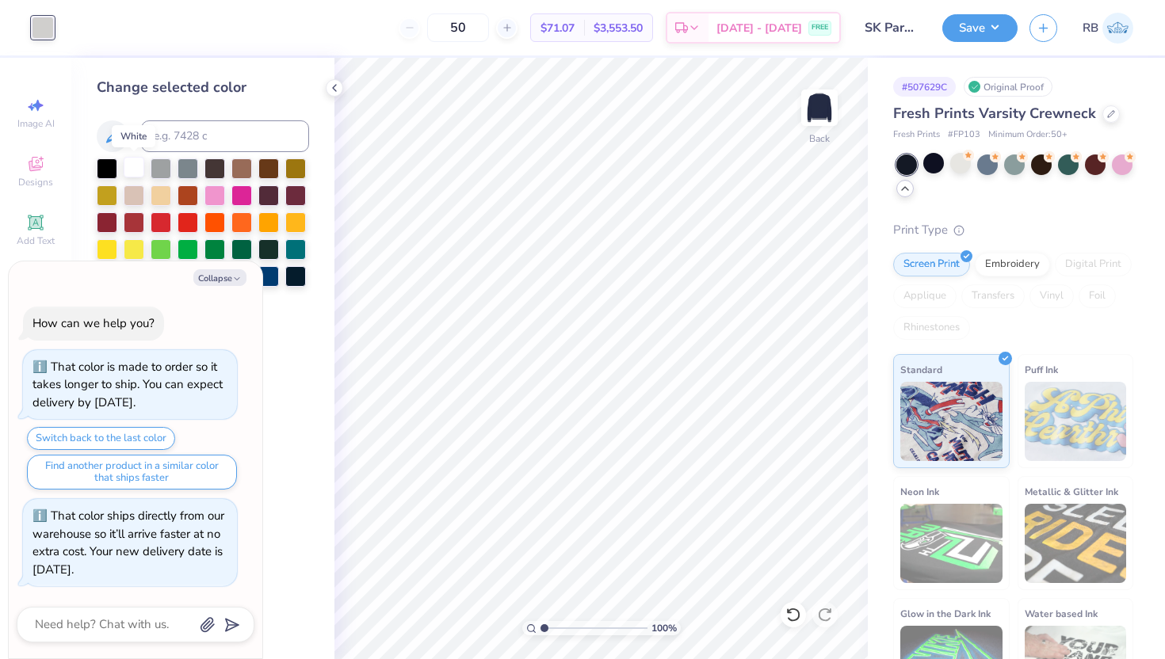
click at [136, 166] on div at bounding box center [134, 167] width 21 height 21
click at [221, 282] on button "Collapse" at bounding box center [219, 277] width 53 height 17
type textarea "x"
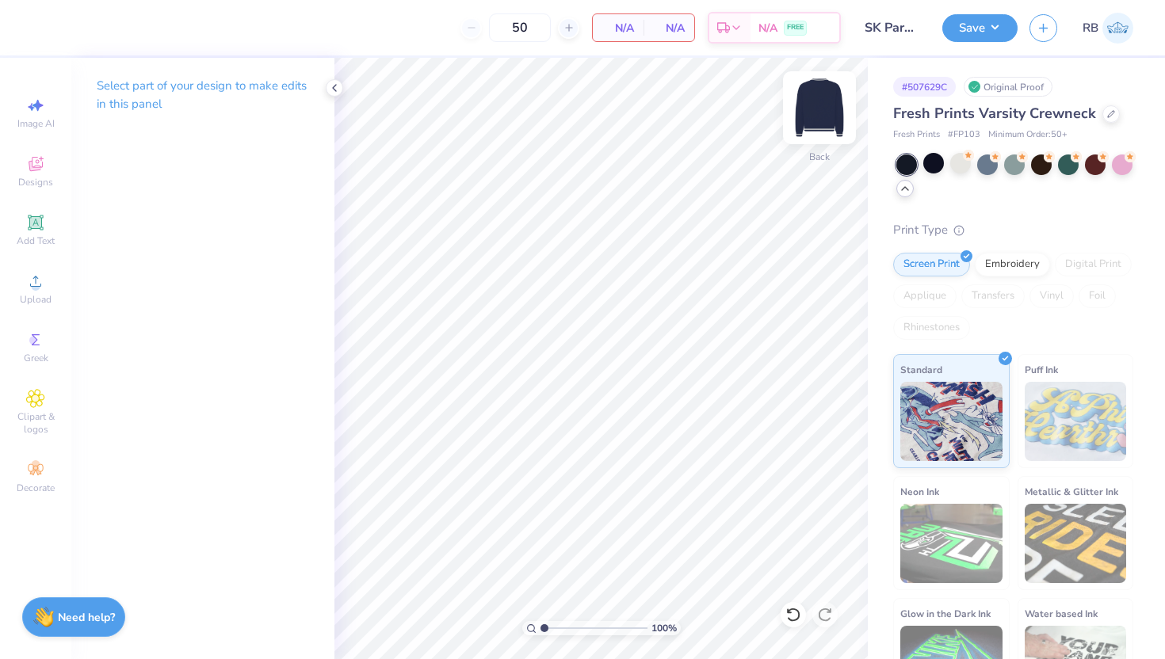
click at [811, 111] on img at bounding box center [819, 107] width 63 height 63
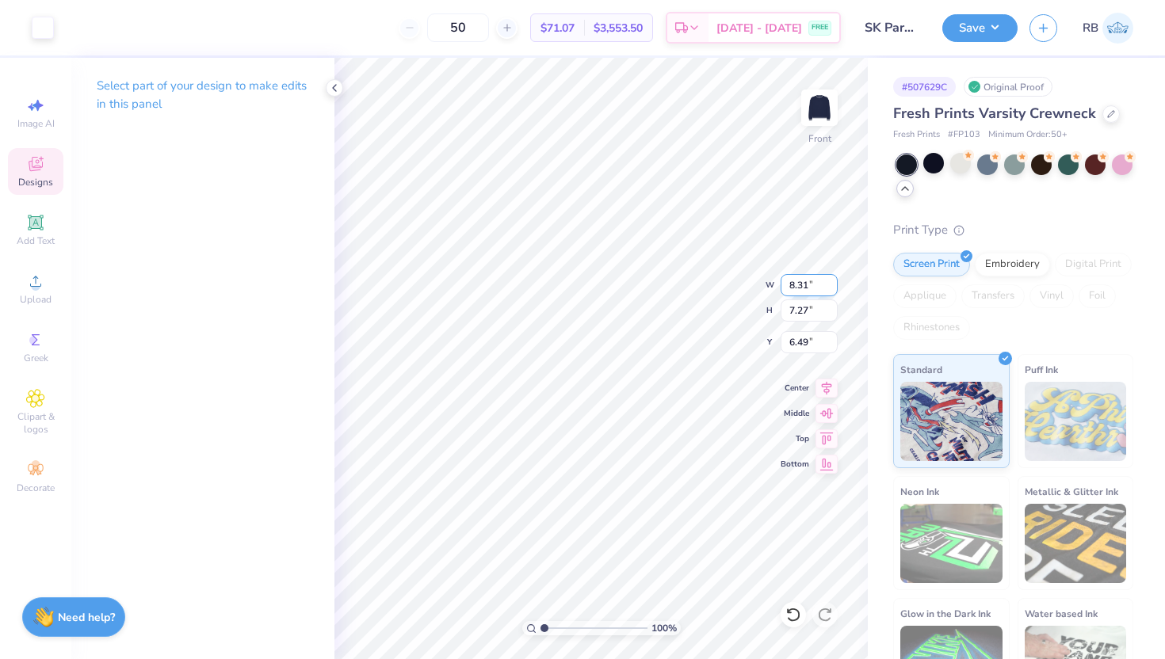
click at [794, 285] on input "8.31" at bounding box center [809, 285] width 57 height 22
type input "11.00"
type input "9.62"
type input "5.31"
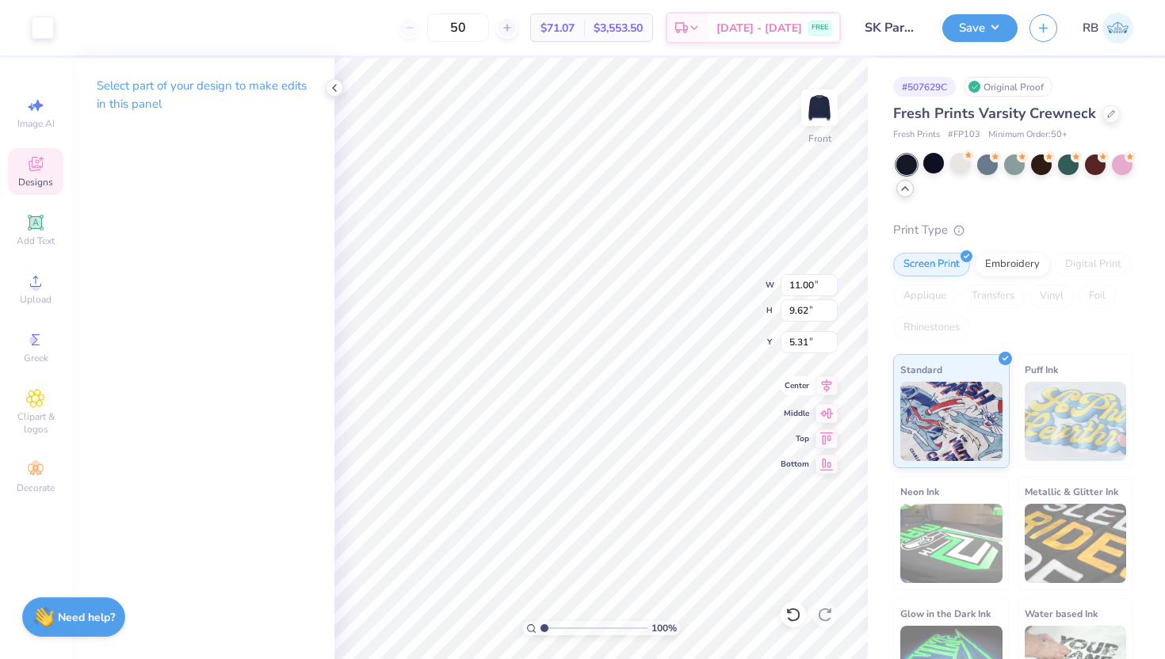
click at [824, 387] on icon at bounding box center [827, 386] width 10 height 13
click at [799, 287] on input "11.00" at bounding box center [809, 285] width 57 height 22
type input "12.50"
type input "10.93"
click at [796, 347] on input "4.66" at bounding box center [809, 342] width 57 height 22
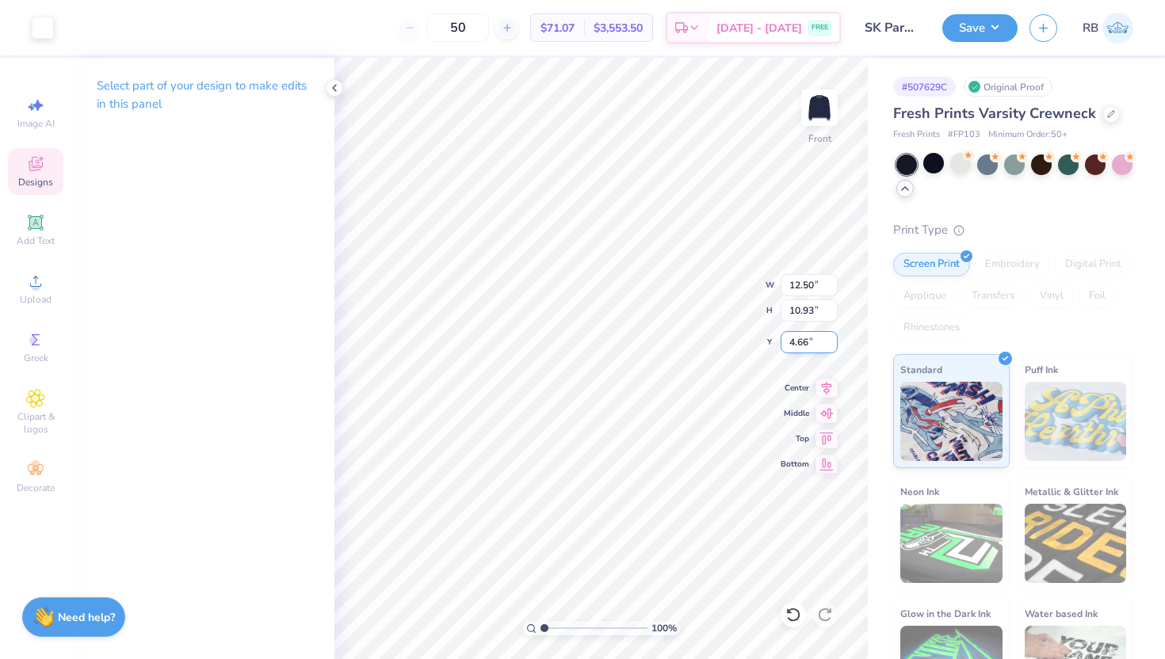
click at [796, 347] on input "4.66" at bounding box center [809, 342] width 57 height 22
type input "3.00"
click at [824, 383] on icon at bounding box center [826, 385] width 22 height 19
click at [612, 418] on li "Ungroup" at bounding box center [646, 427] width 124 height 31
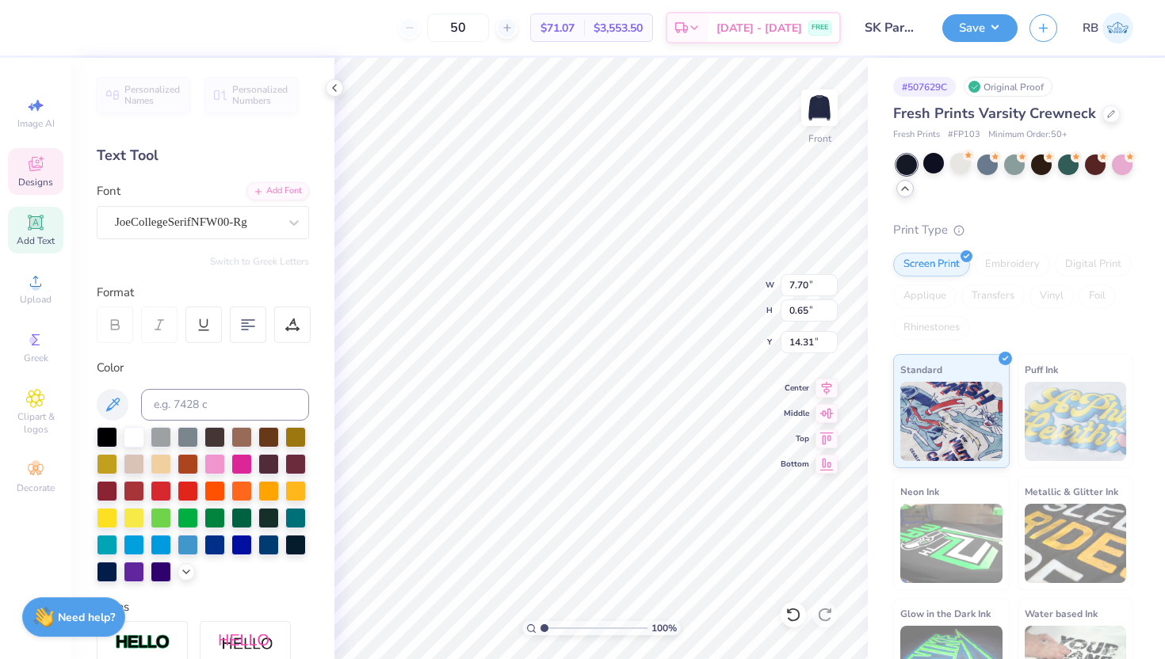
type input "14.31"
click at [790, 285] on input "7.70" at bounding box center [809, 285] width 57 height 22
type input "12.50"
type input "1.06"
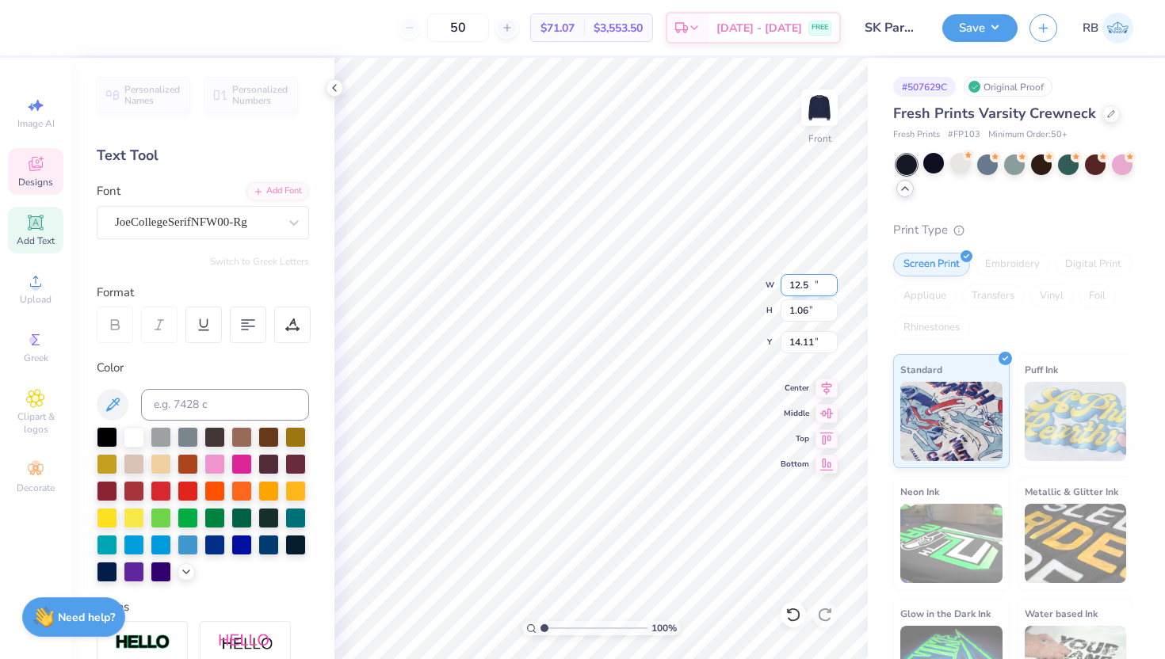
type input "14.11"
type input "14.32"
type input "14.44"
click at [669, 399] on li "Duplicate" at bounding box center [698, 392] width 124 height 31
type input "12.55"
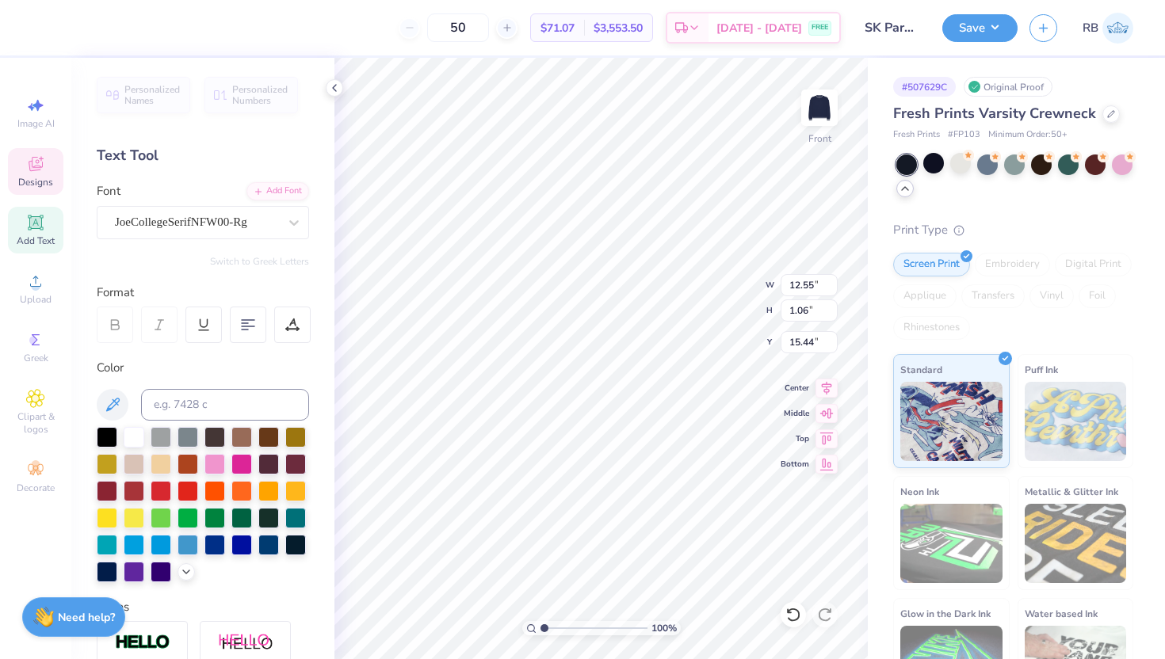
type input "15.87"
type textarea "sigma kappa x sigma nu"
type input "6.95"
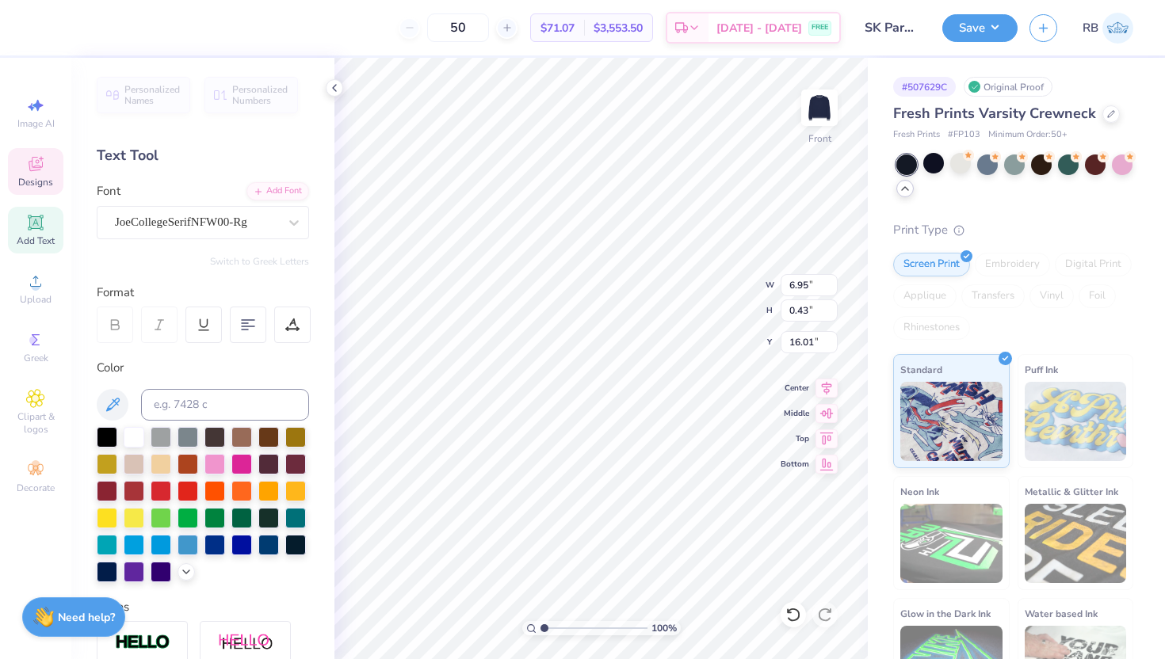
type input "0.43"
type input "15.91"
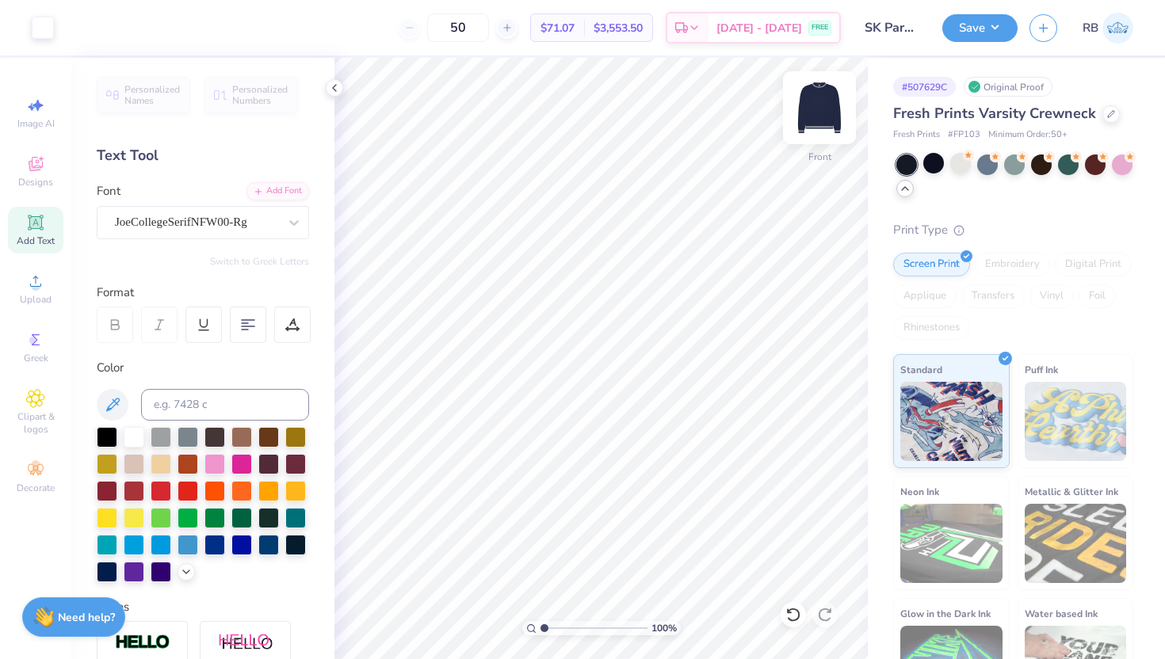
click at [815, 115] on img at bounding box center [819, 107] width 63 height 63
click at [819, 124] on img at bounding box center [819, 107] width 63 height 63
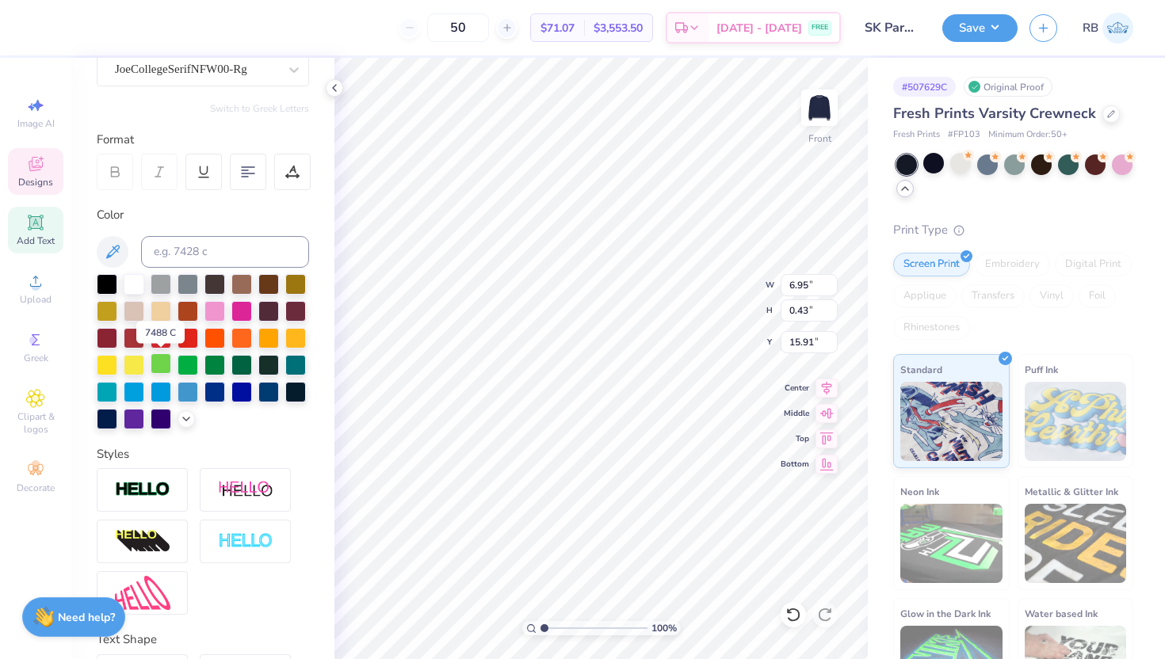
scroll to position [261, 0]
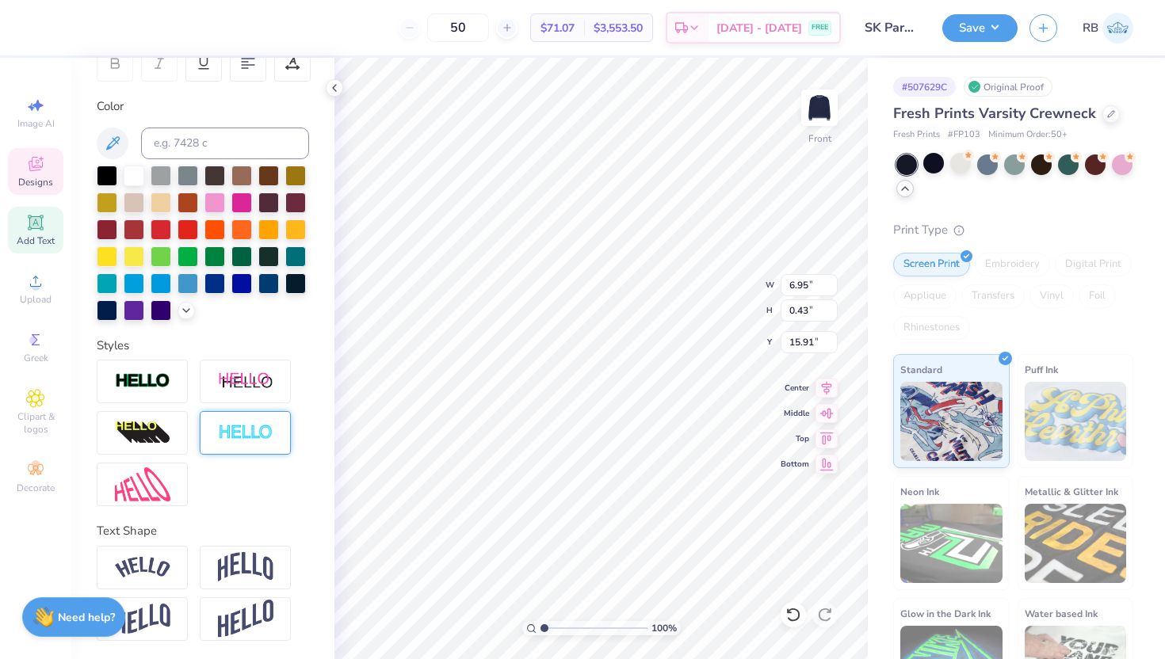
click at [232, 441] on div at bounding box center [245, 433] width 91 height 44
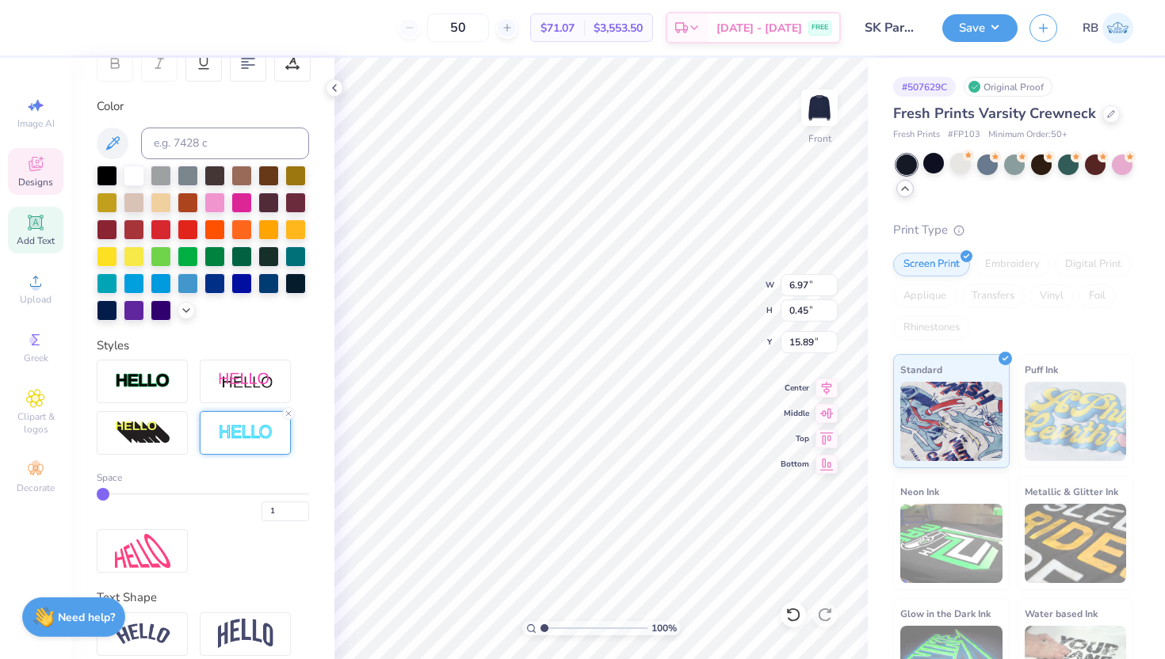
type input "6.97"
type input "0.45"
type input "15.89"
type input "1"
drag, startPoint x: 546, startPoint y: 626, endPoint x: 525, endPoint y: 628, distance: 21.5
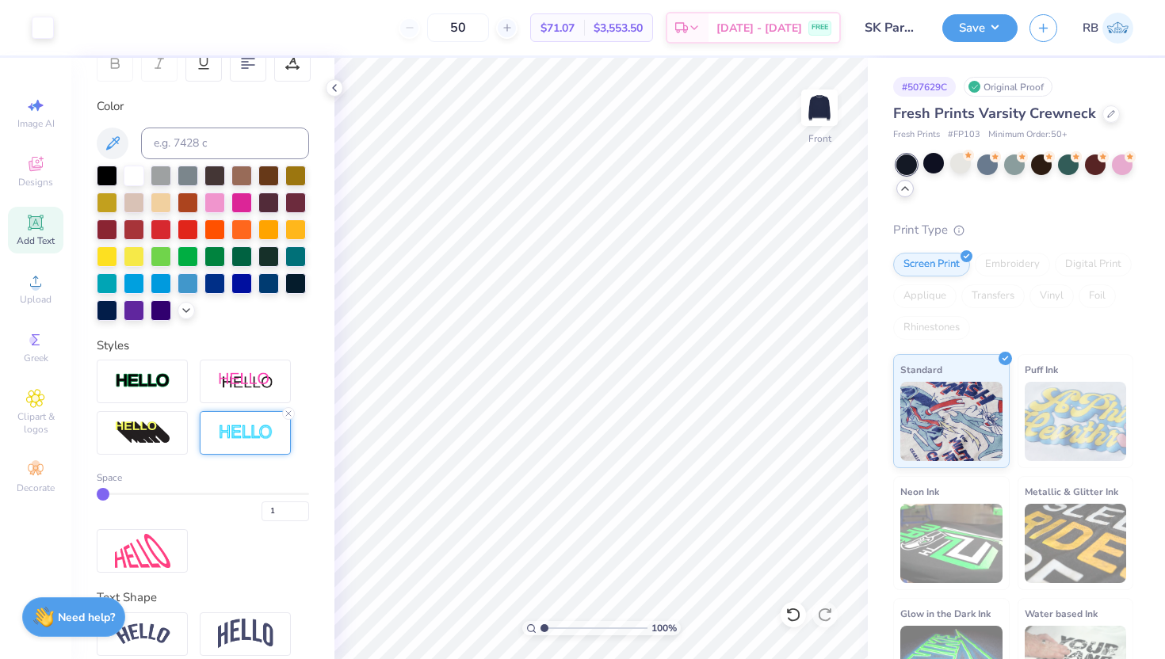
click at [540, 628] on input "range" at bounding box center [593, 628] width 107 height 14
click at [796, 618] on icon at bounding box center [793, 615] width 16 height 16
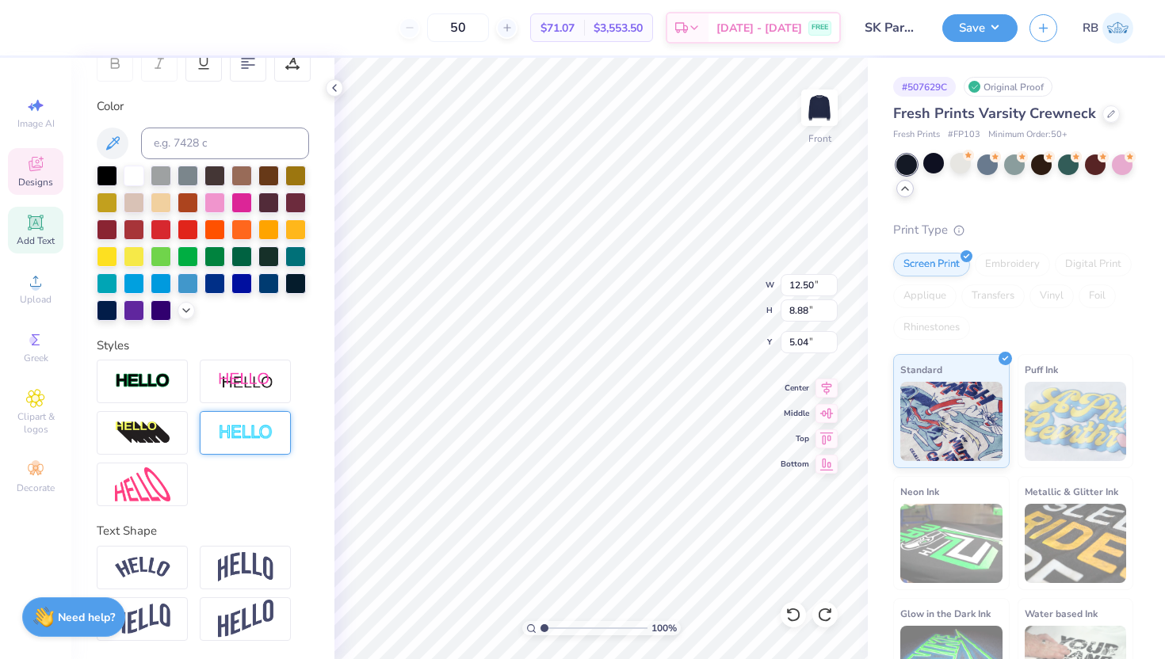
click at [265, 427] on img at bounding box center [245, 433] width 55 height 18
type input "12.47"
type input "8.98"
type input "6.24"
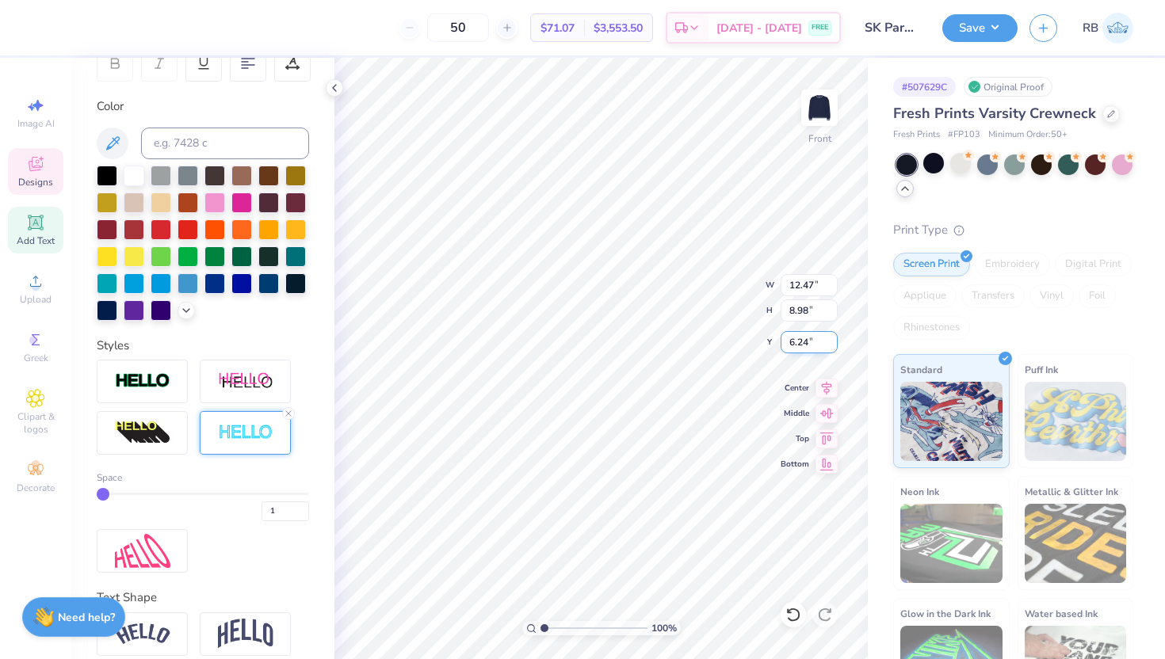
click at [800, 341] on input "6.24" at bounding box center [809, 342] width 57 height 22
click at [799, 609] on icon at bounding box center [793, 615] width 16 height 16
type input "12.50"
type input "8.88"
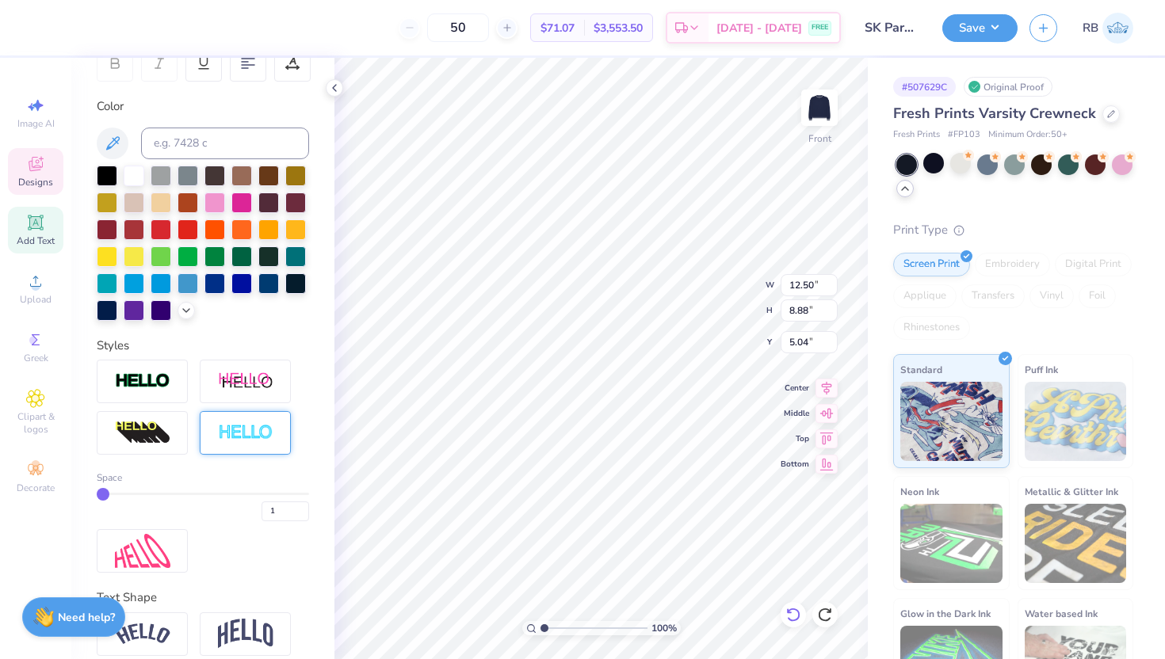
type input "5.04"
click at [800, 338] on input "5.04" at bounding box center [809, 342] width 57 height 22
type input "4.00"
click at [265, 437] on img at bounding box center [245, 433] width 55 height 18
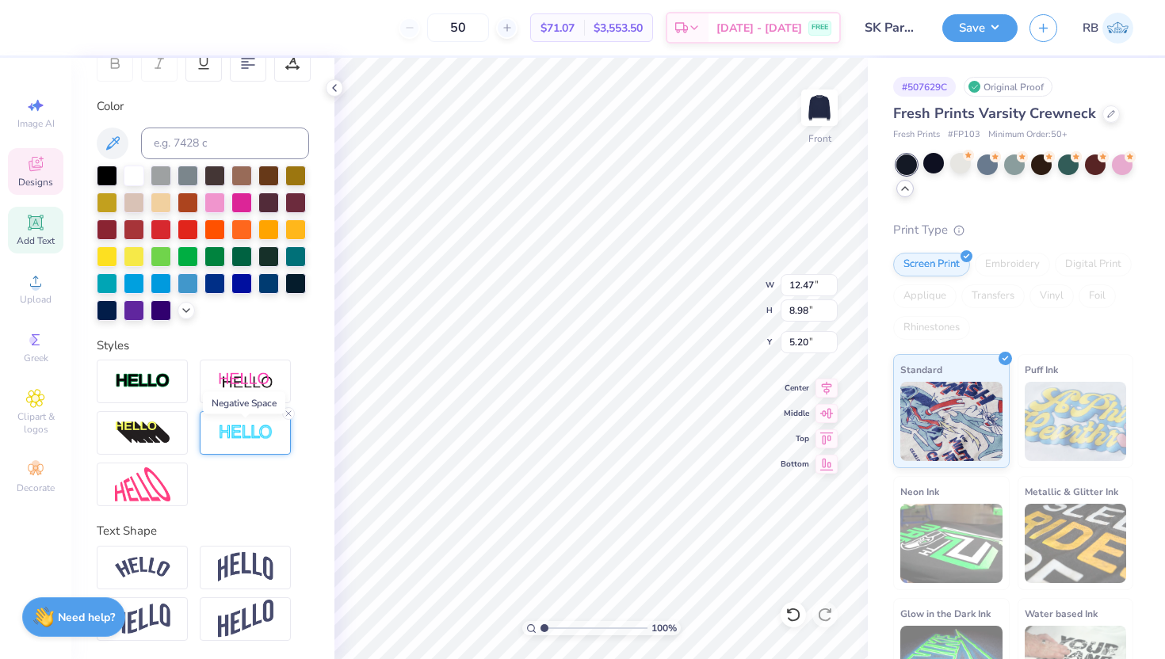
type input "12.47"
type input "8.98"
click at [797, 344] on input "5.20" at bounding box center [809, 342] width 57 height 22
type input "3.00"
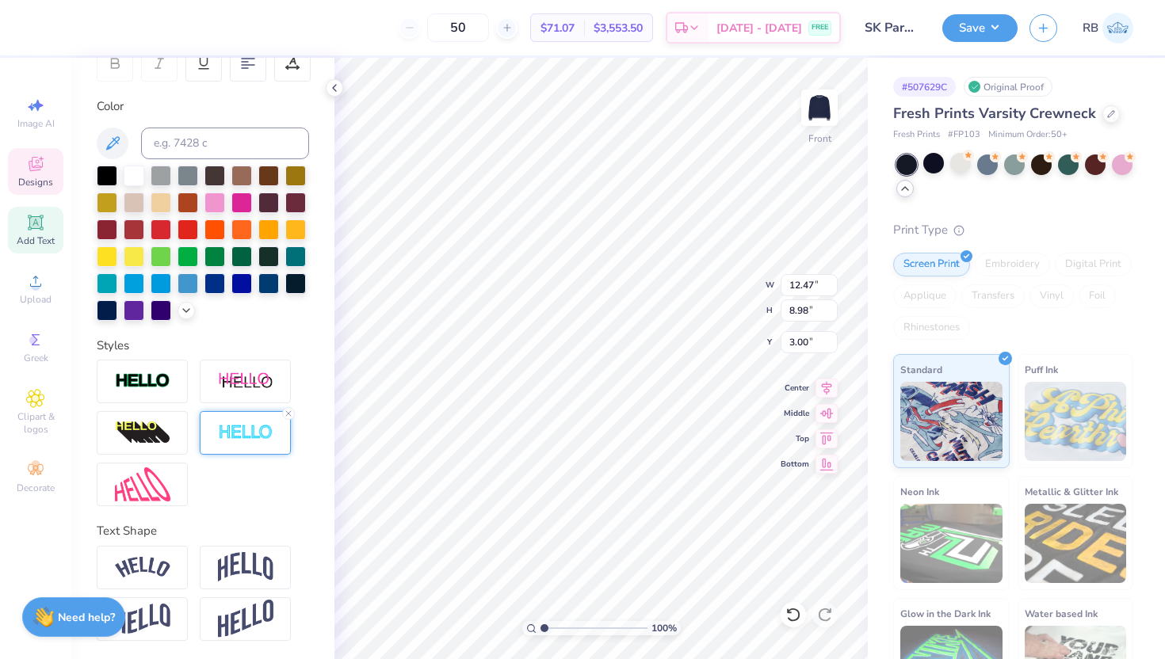
click at [246, 435] on img at bounding box center [245, 433] width 55 height 18
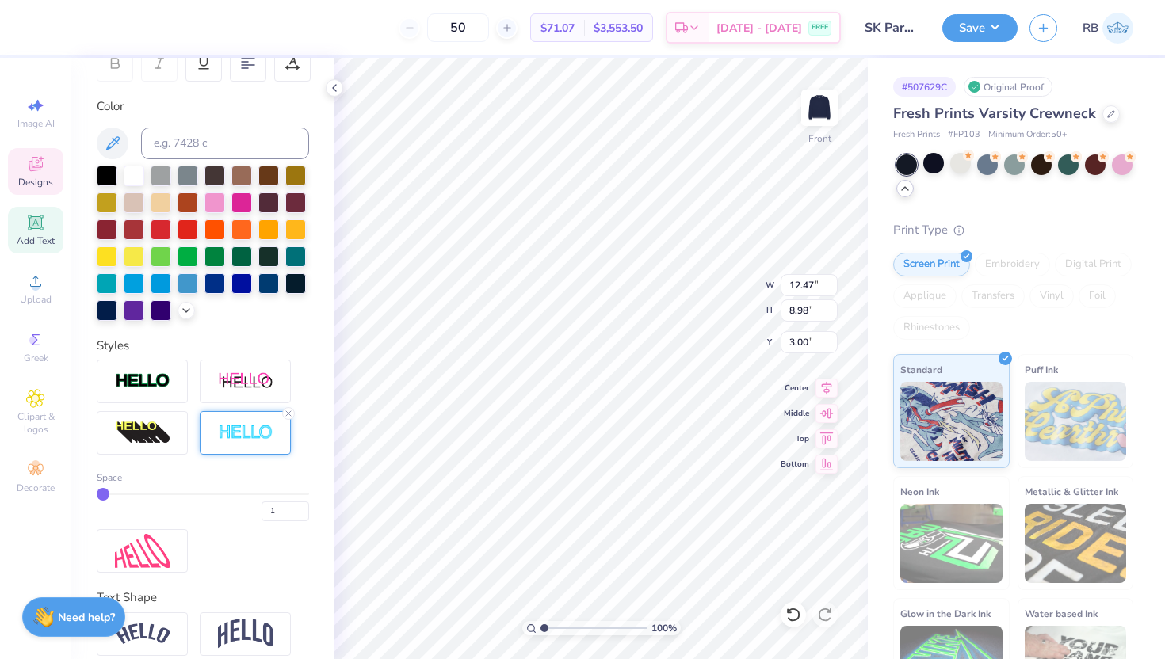
type input "2"
type input "3"
type input "12.50"
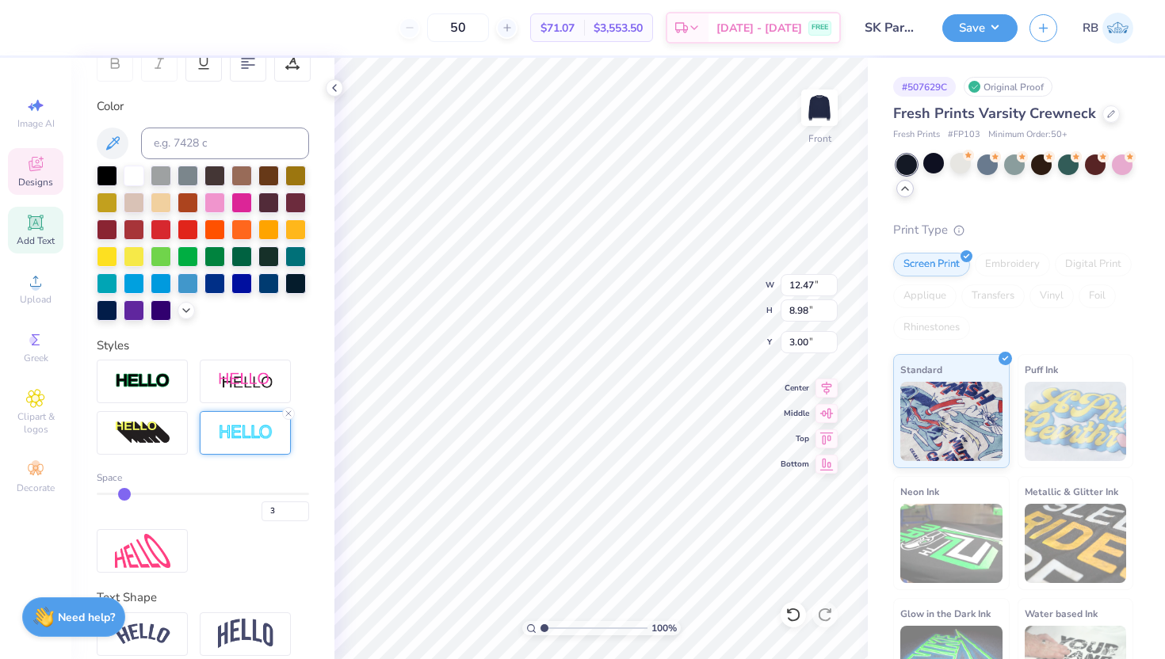
type input "9.01"
type input "2.98"
type input "12.53"
type input "9.04"
type input "2.97"
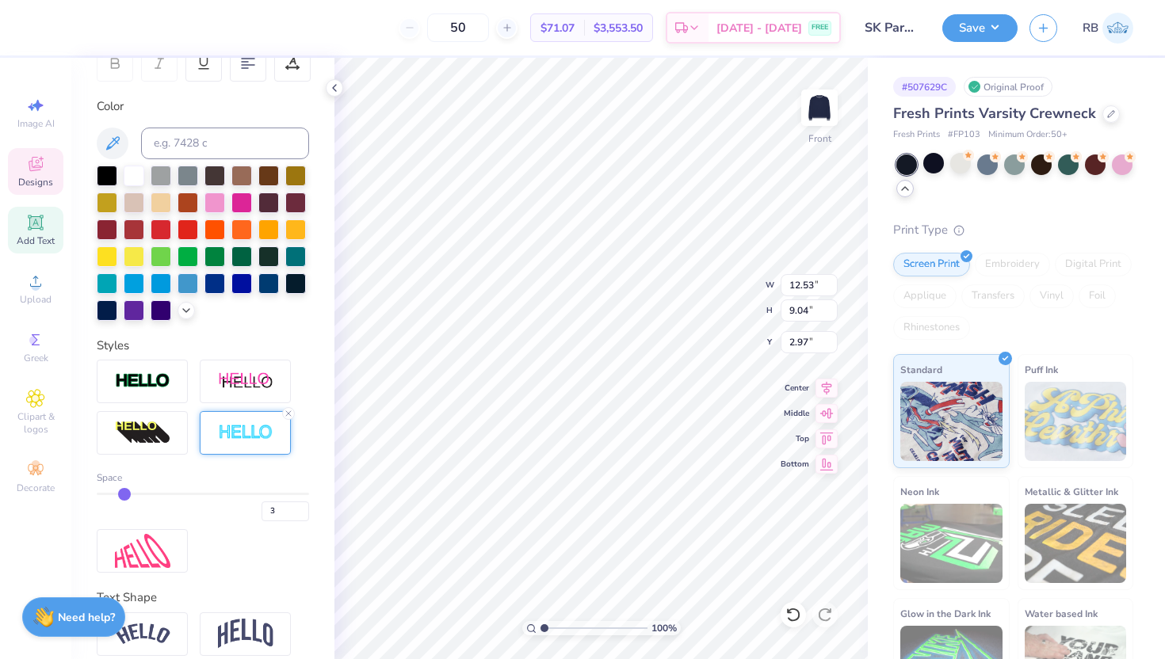
type input "4"
type input "5"
type input "12.59"
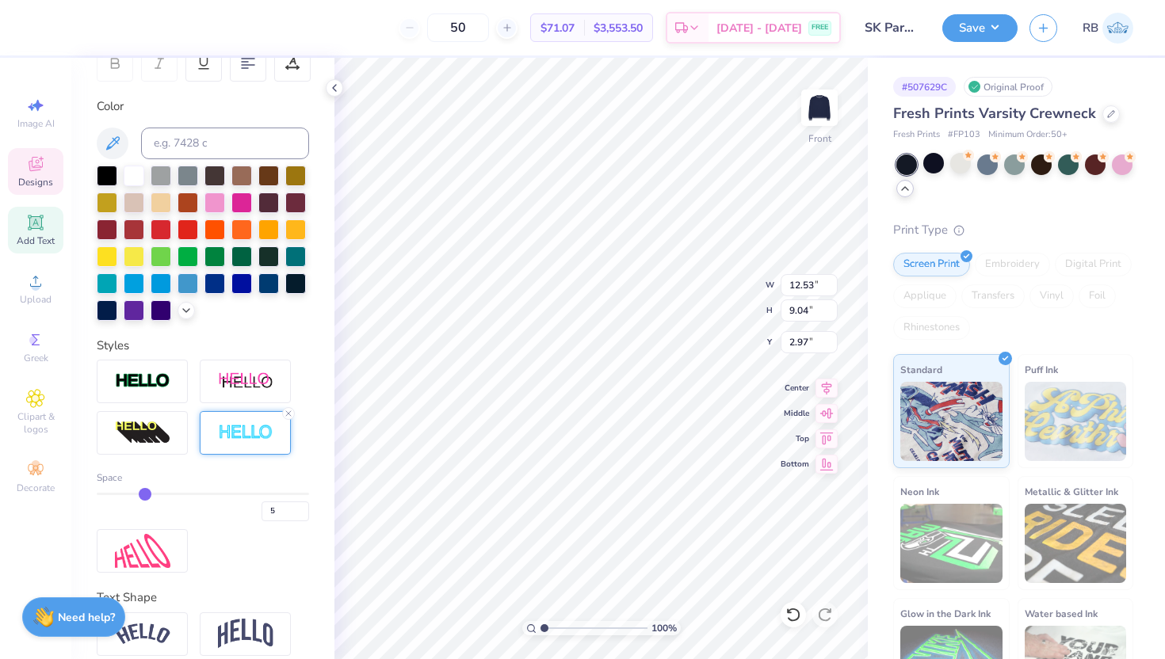
type input "9.10"
type input "2.94"
type input "6"
type input "7"
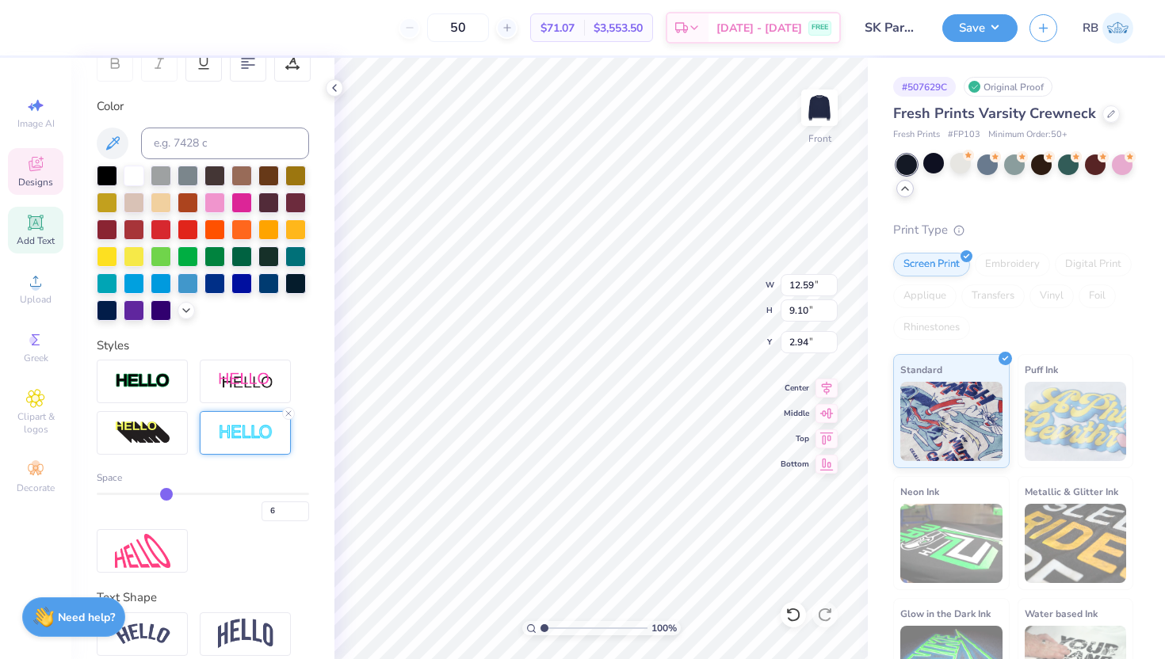
type input "7"
type input "8"
type input "12.69"
type input "9.20"
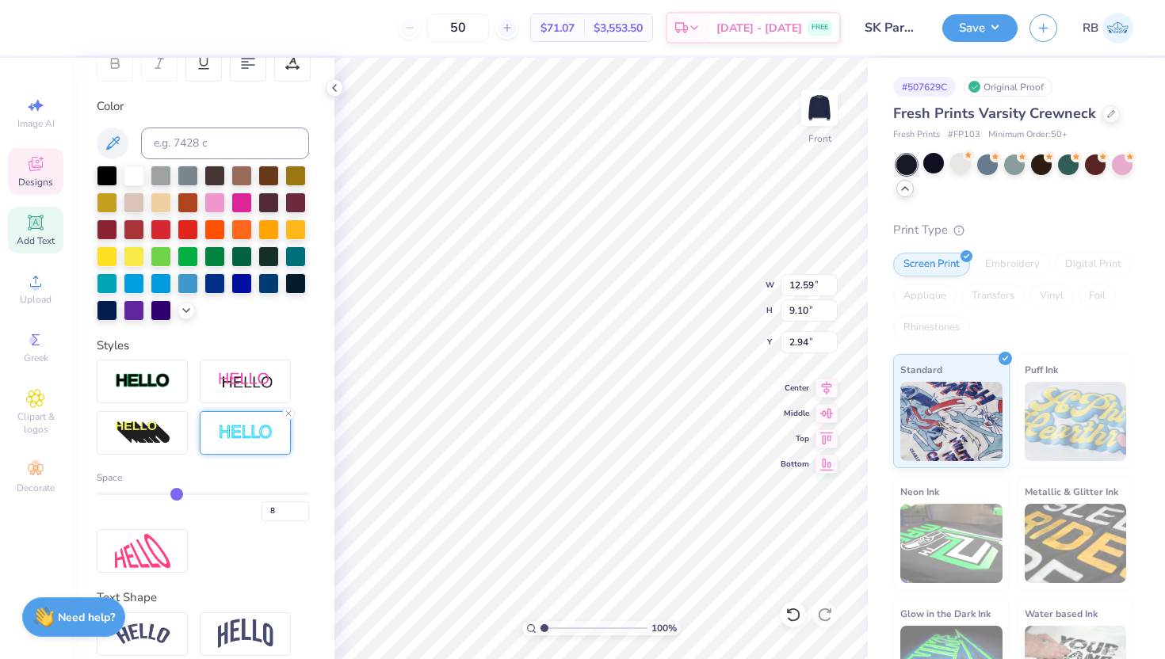
type input "2.89"
drag, startPoint x: 104, startPoint y: 491, endPoint x: 180, endPoint y: 498, distance: 76.4
type input "8"
click at [180, 495] on input "range" at bounding box center [203, 494] width 212 height 2
click at [794, 616] on icon at bounding box center [793, 615] width 16 height 16
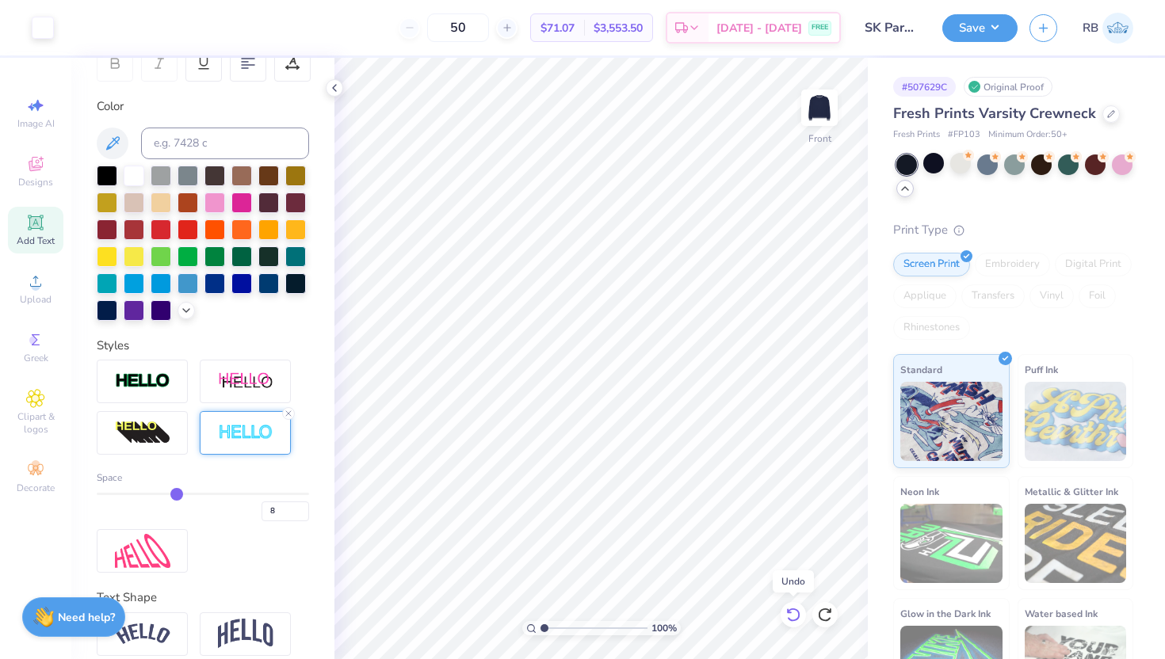
click at [793, 616] on icon at bounding box center [793, 615] width 16 height 16
click at [794, 616] on icon at bounding box center [793, 615] width 16 height 16
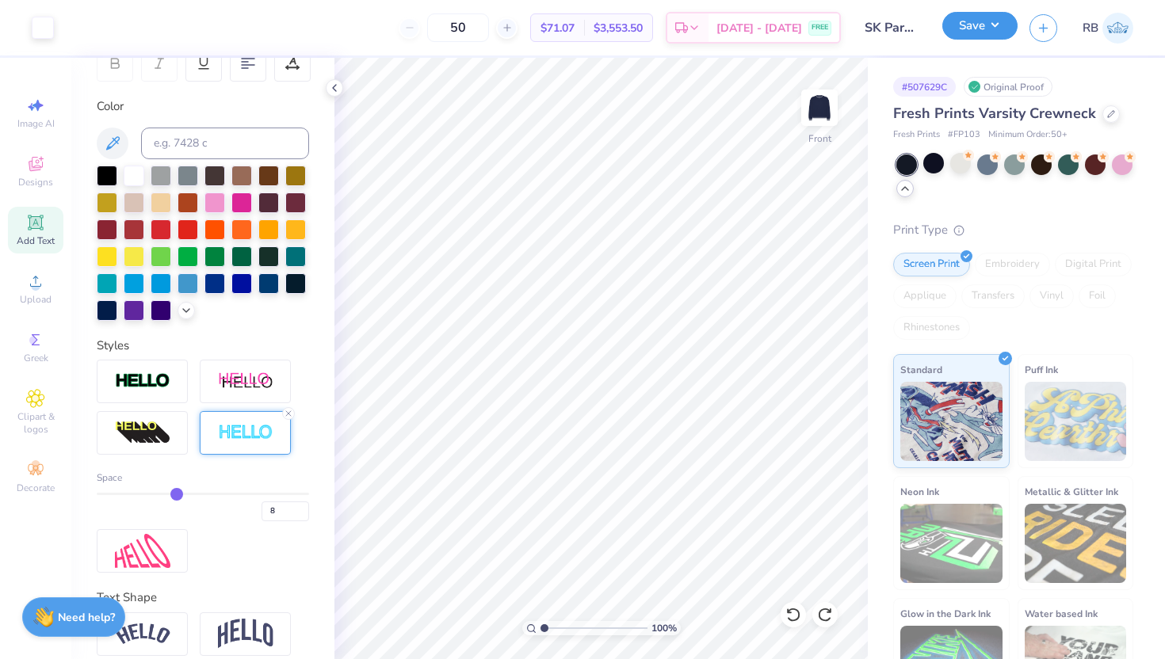
click at [970, 26] on button "Save" at bounding box center [979, 26] width 75 height 28
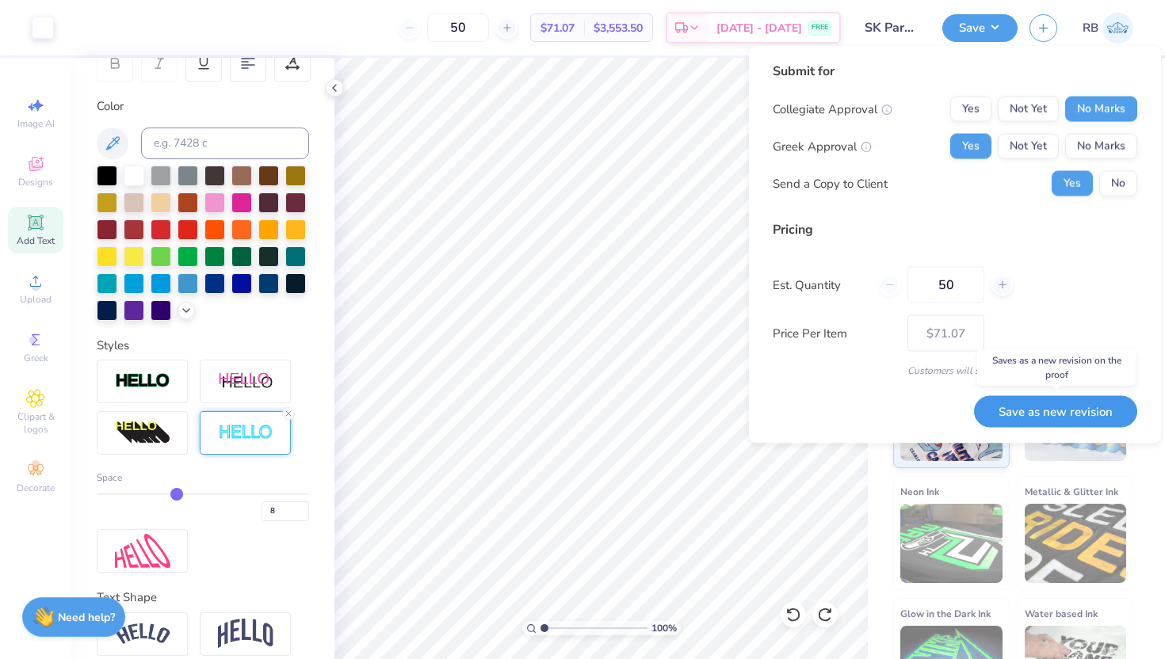
click at [1026, 411] on button "Save as new revision" at bounding box center [1055, 411] width 163 height 32
type input "$71.07"
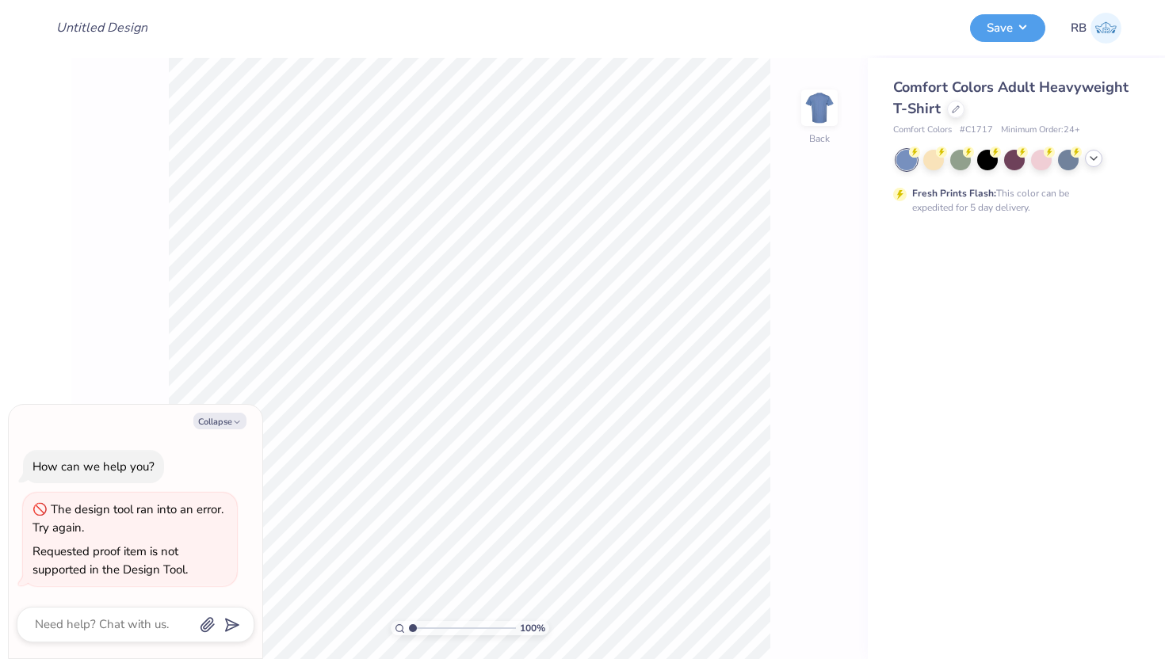
click at [1098, 161] on icon at bounding box center [1093, 158] width 13 height 13
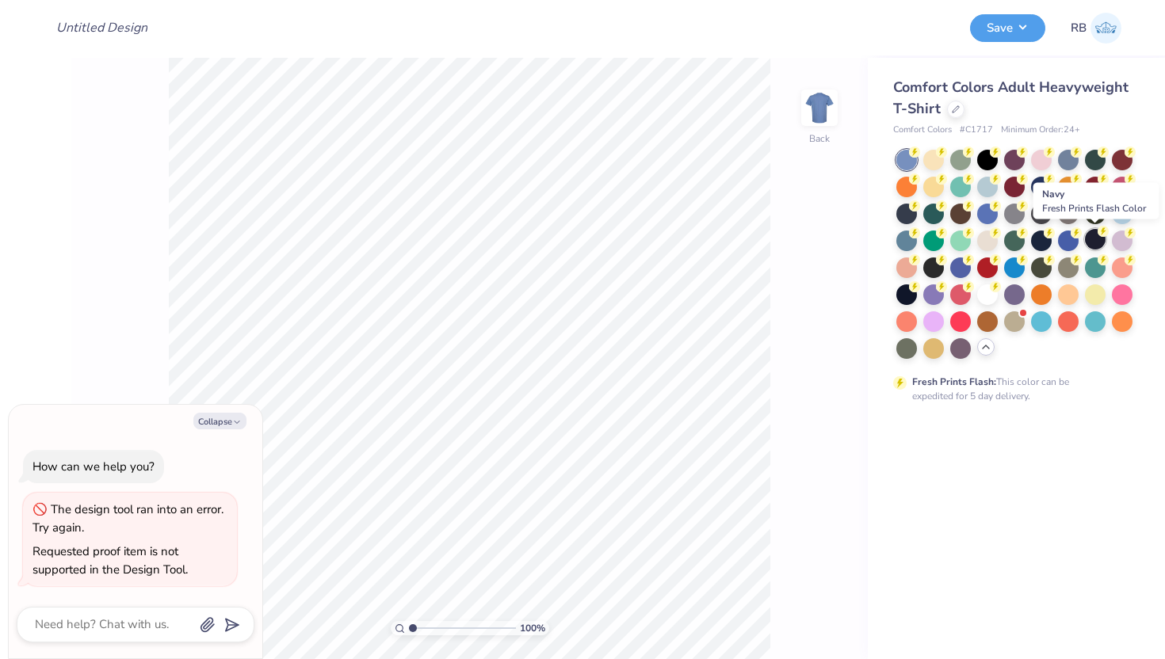
click at [1094, 238] on div at bounding box center [1095, 239] width 21 height 21
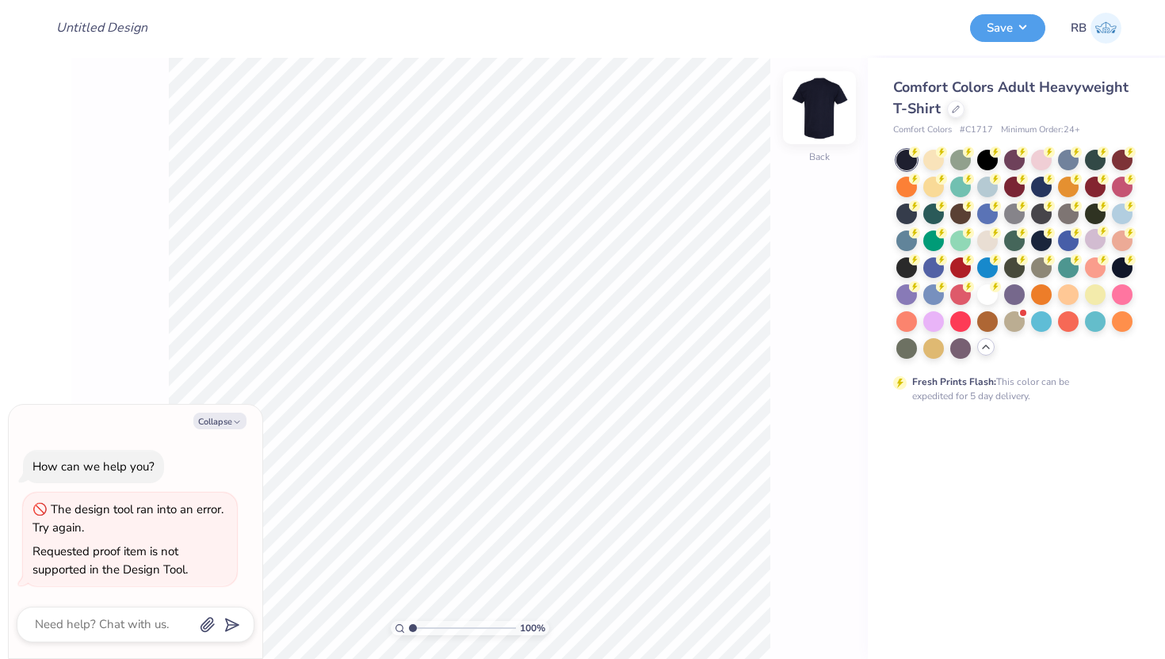
click at [811, 115] on img at bounding box center [819, 107] width 63 height 63
type textarea "x"
